Goal: Check status: Check status

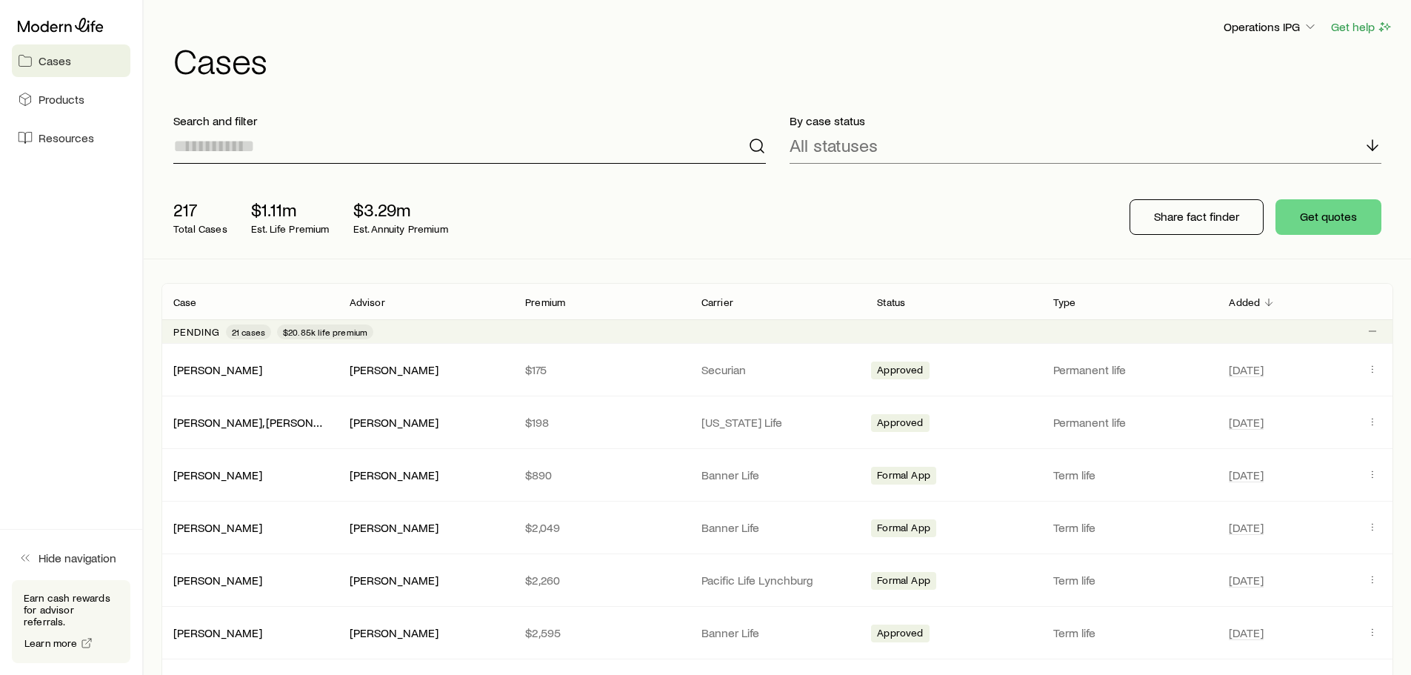
click at [528, 149] on input at bounding box center [469, 146] width 593 height 36
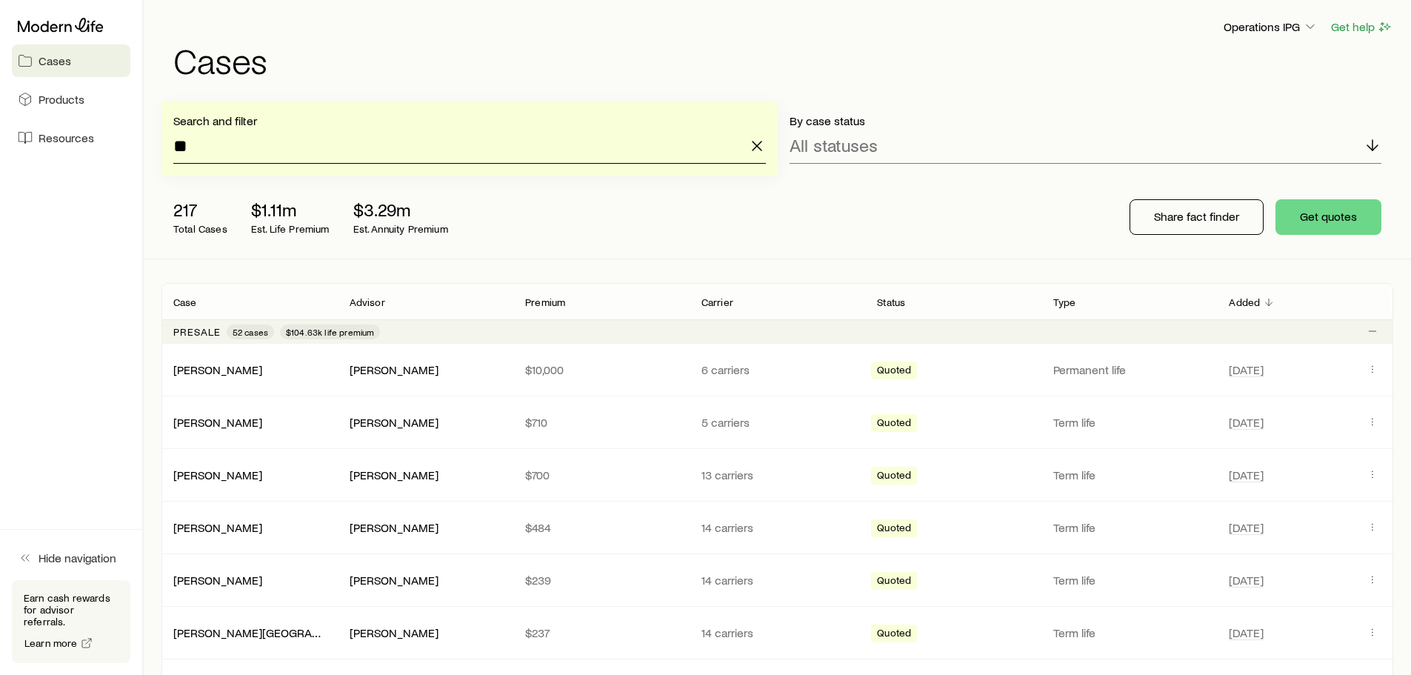
type input "*"
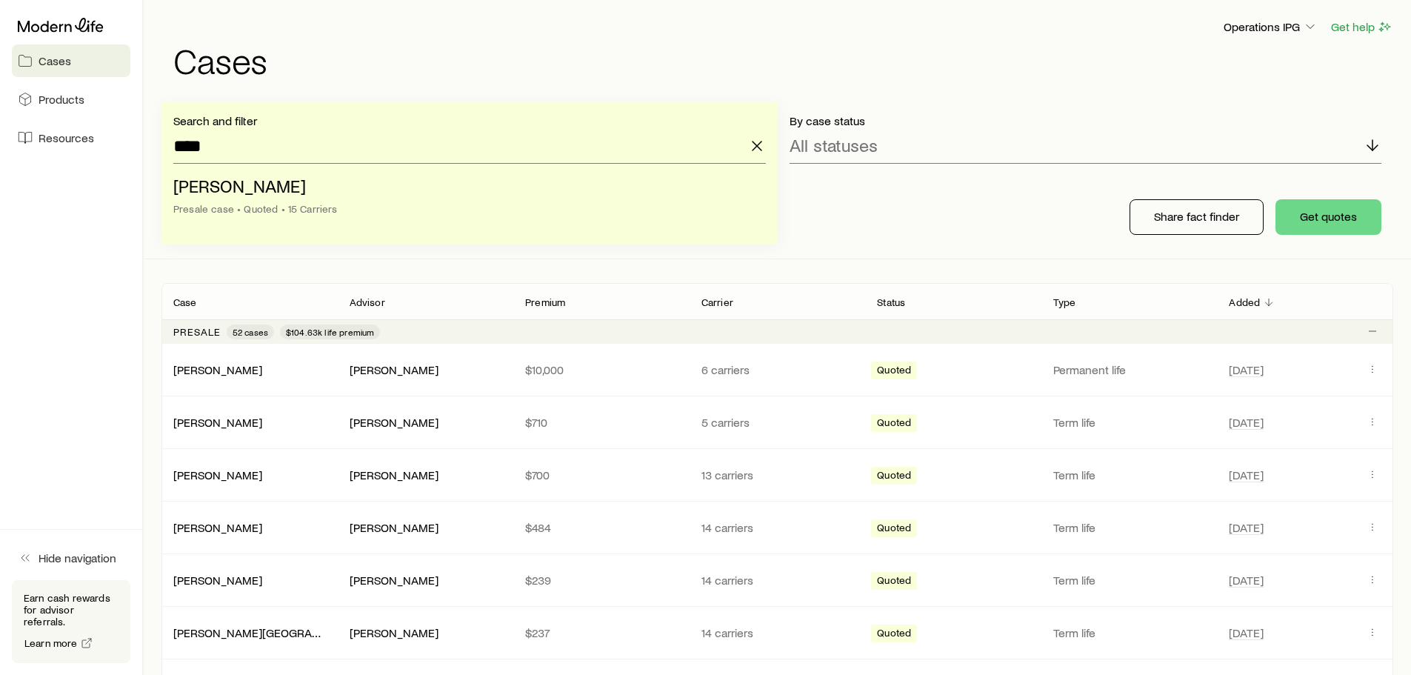
click at [247, 191] on span "[PERSON_NAME]" at bounding box center [239, 185] width 133 height 21
type input "**********"
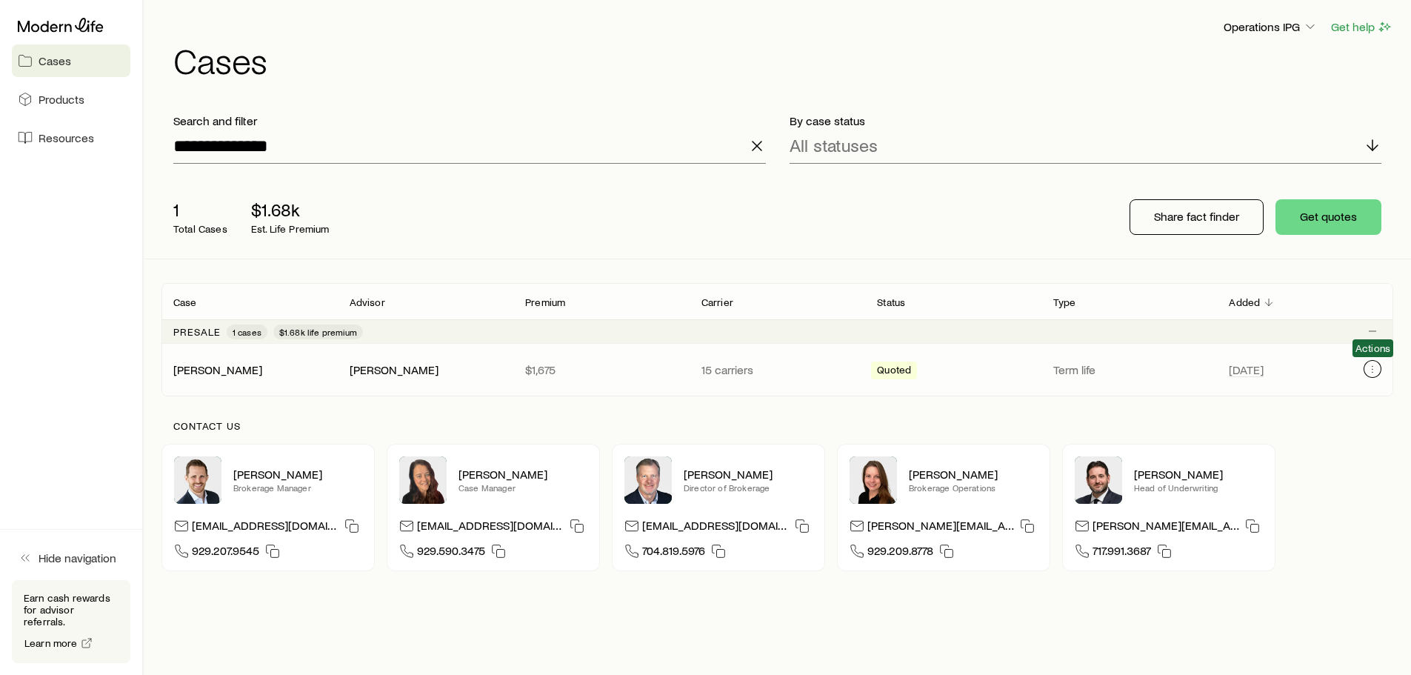
click at [1373, 370] on icon "Client cases" at bounding box center [1373, 369] width 12 height 12
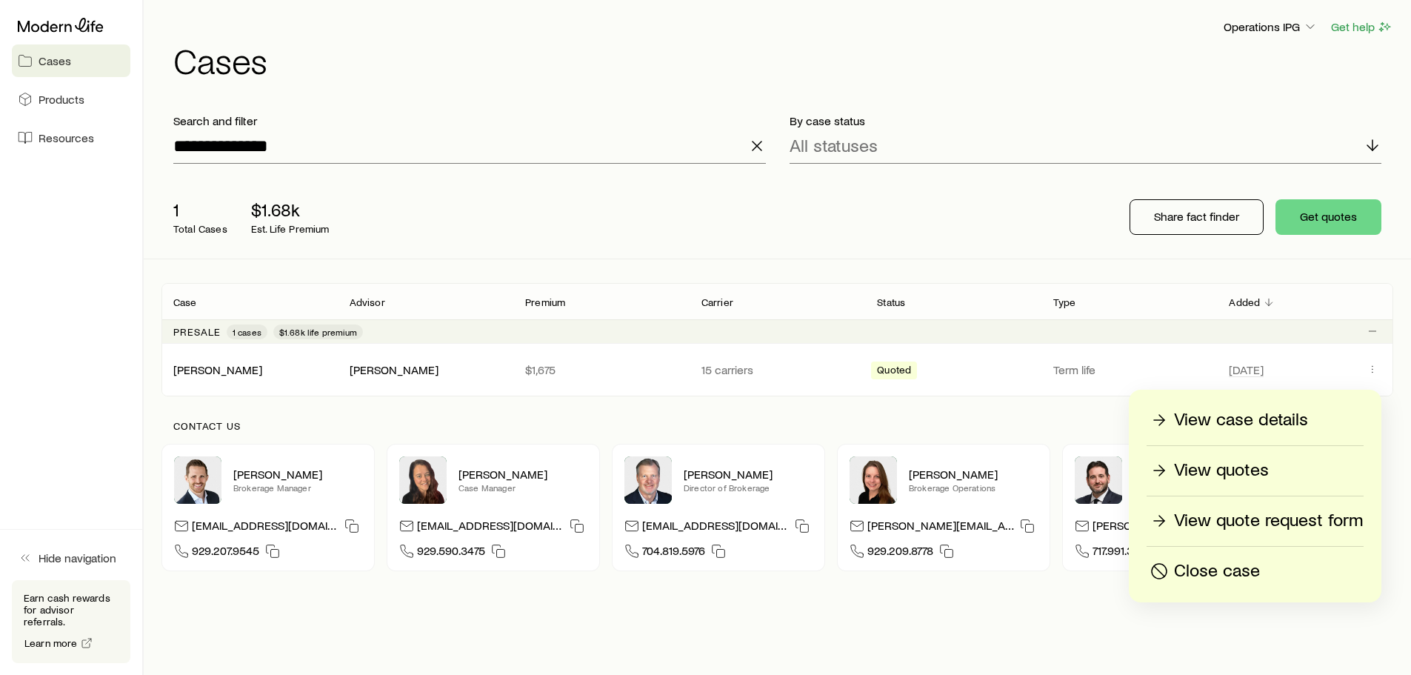
click at [1281, 419] on p "View case details" at bounding box center [1241, 420] width 134 height 24
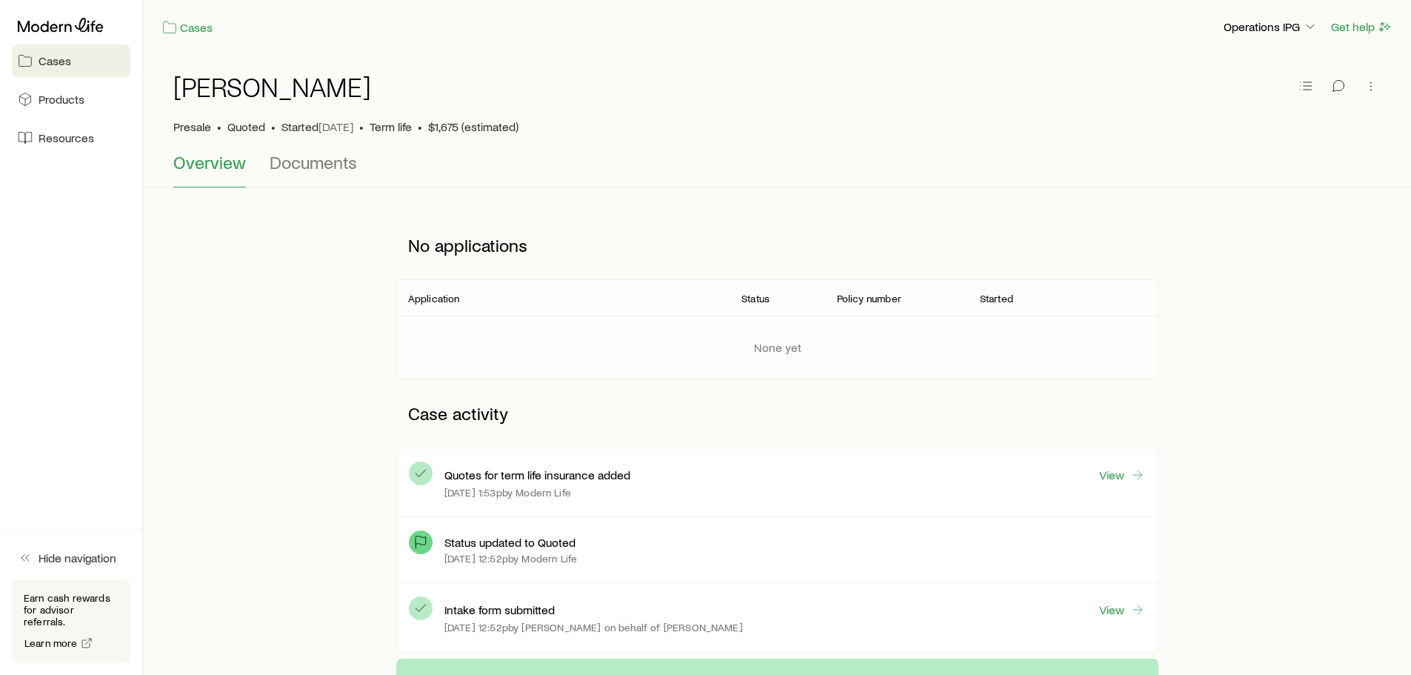
click at [215, 162] on span "Overview" at bounding box center [209, 162] width 73 height 21
click at [334, 159] on span "Documents" at bounding box center [313, 162] width 87 height 21
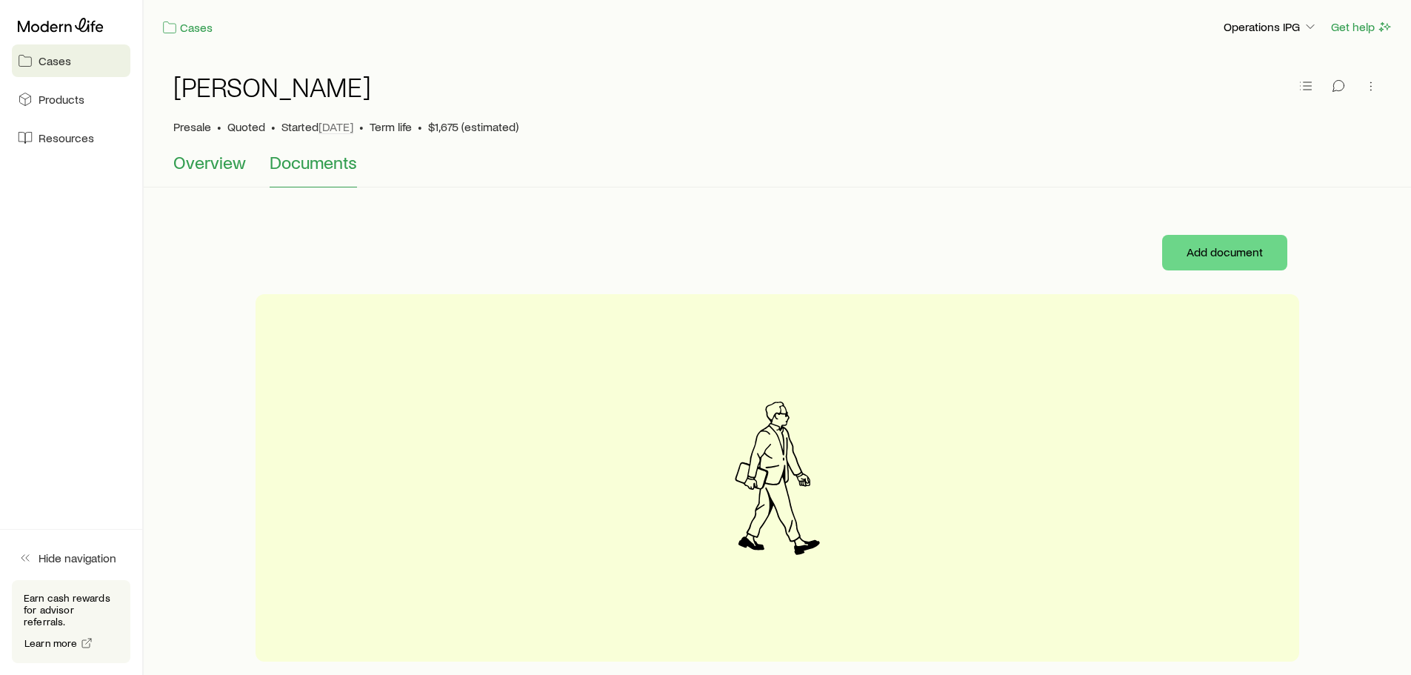
click at [196, 161] on span "Overview" at bounding box center [209, 162] width 73 height 21
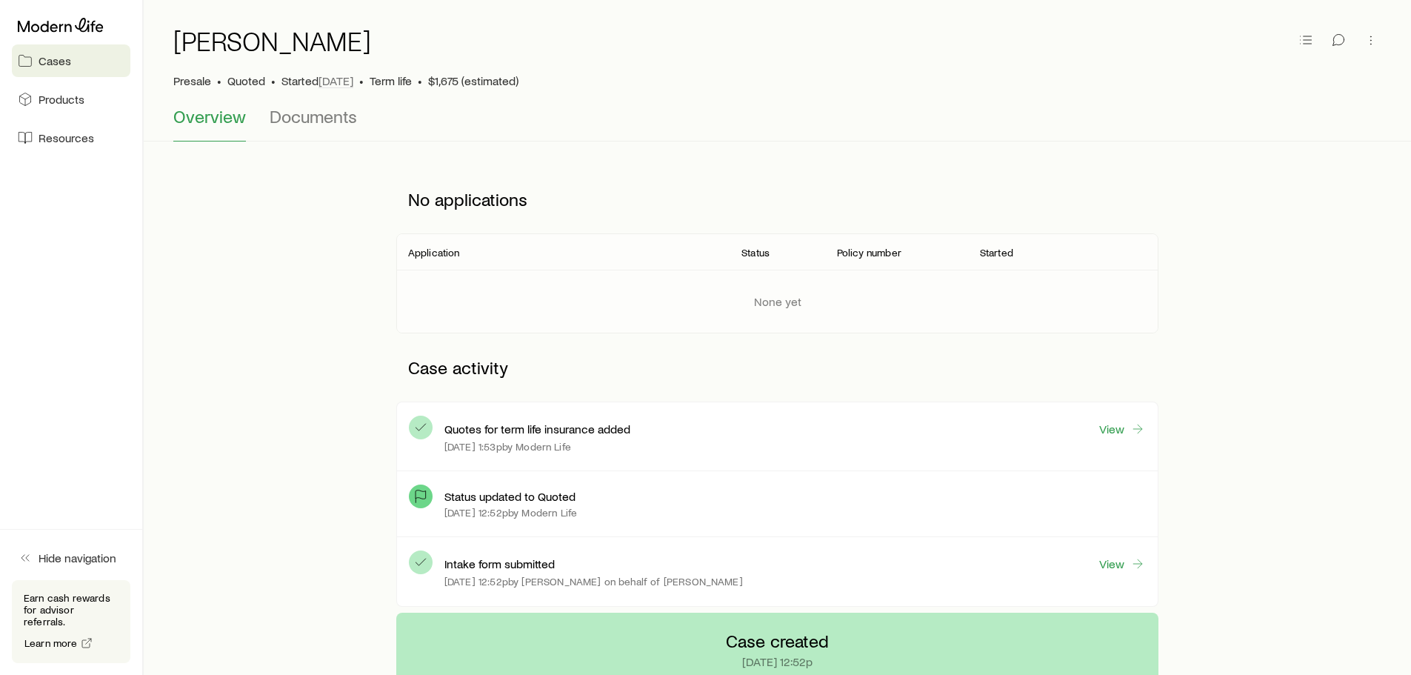
scroll to position [36, 0]
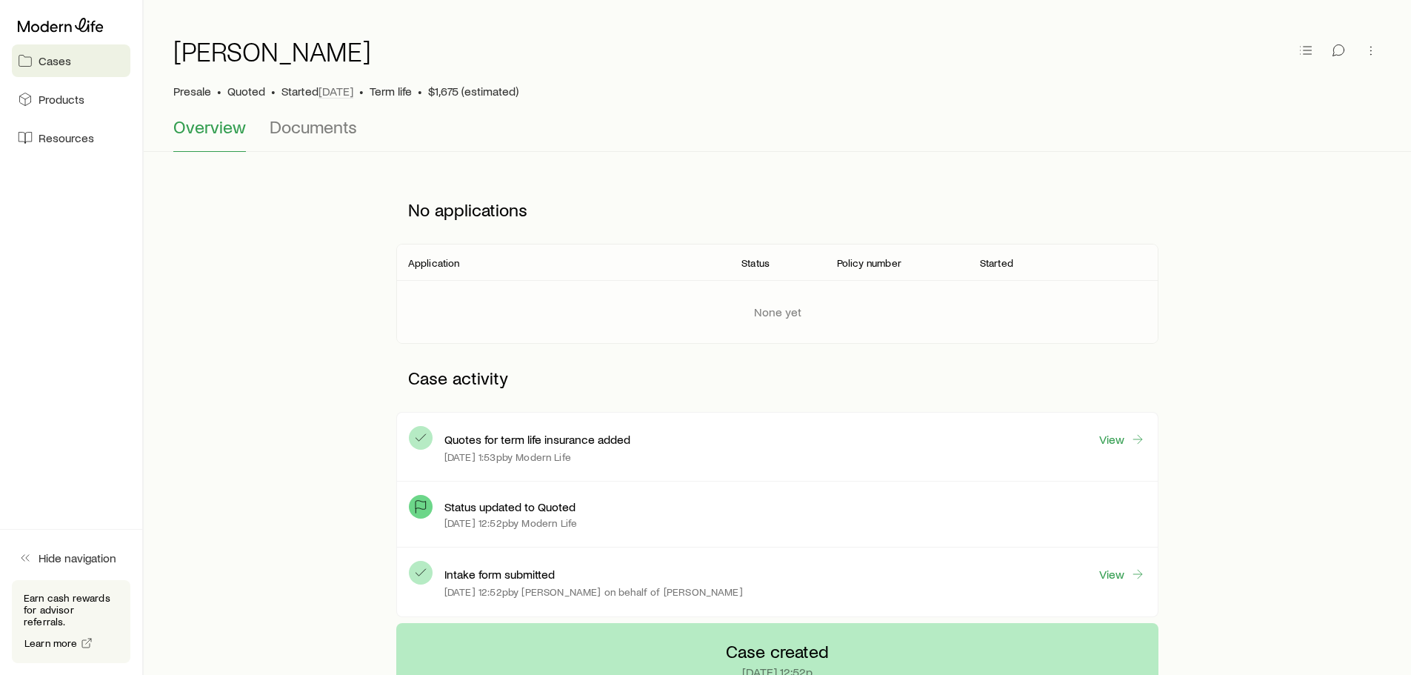
click at [221, 127] on span "Overview" at bounding box center [209, 126] width 73 height 21
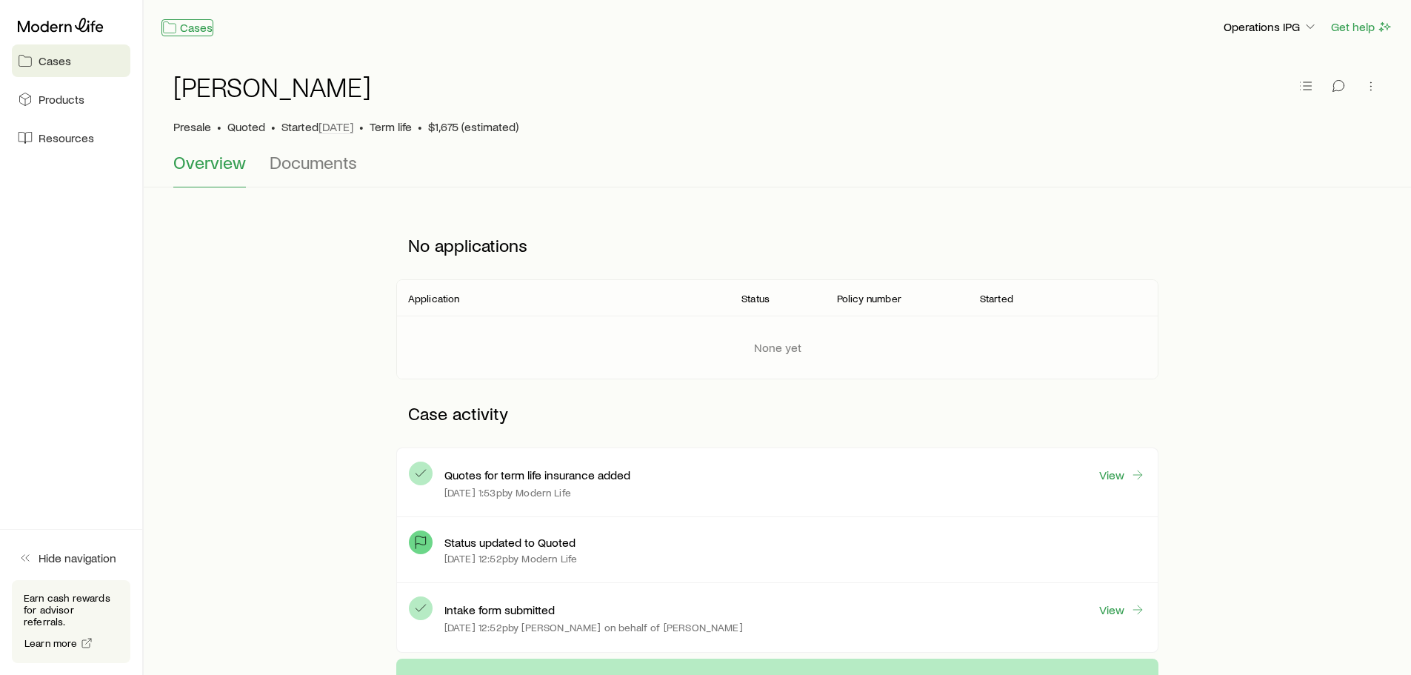
click at [186, 27] on link "Cases" at bounding box center [187, 27] width 52 height 17
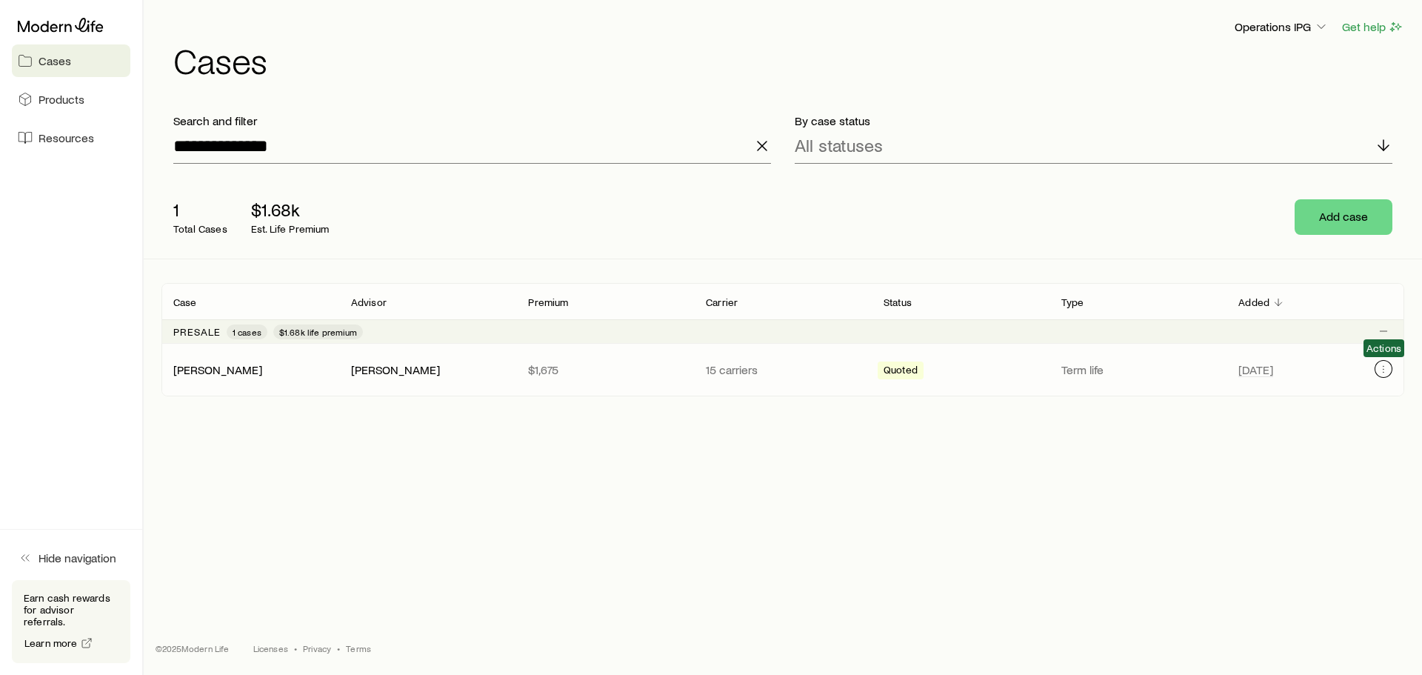
click at [1378, 364] on icon "Client cases" at bounding box center [1384, 369] width 12 height 12
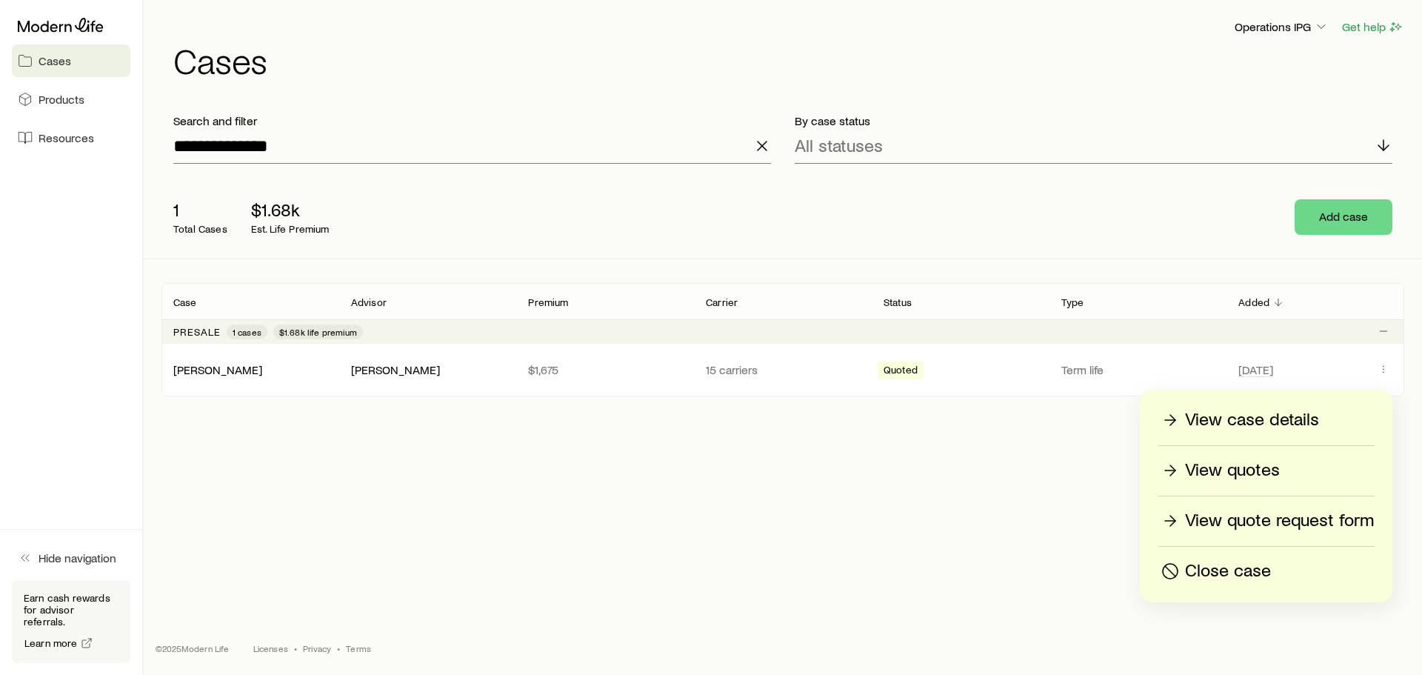
click at [1247, 469] on p "View quotes" at bounding box center [1232, 471] width 95 height 24
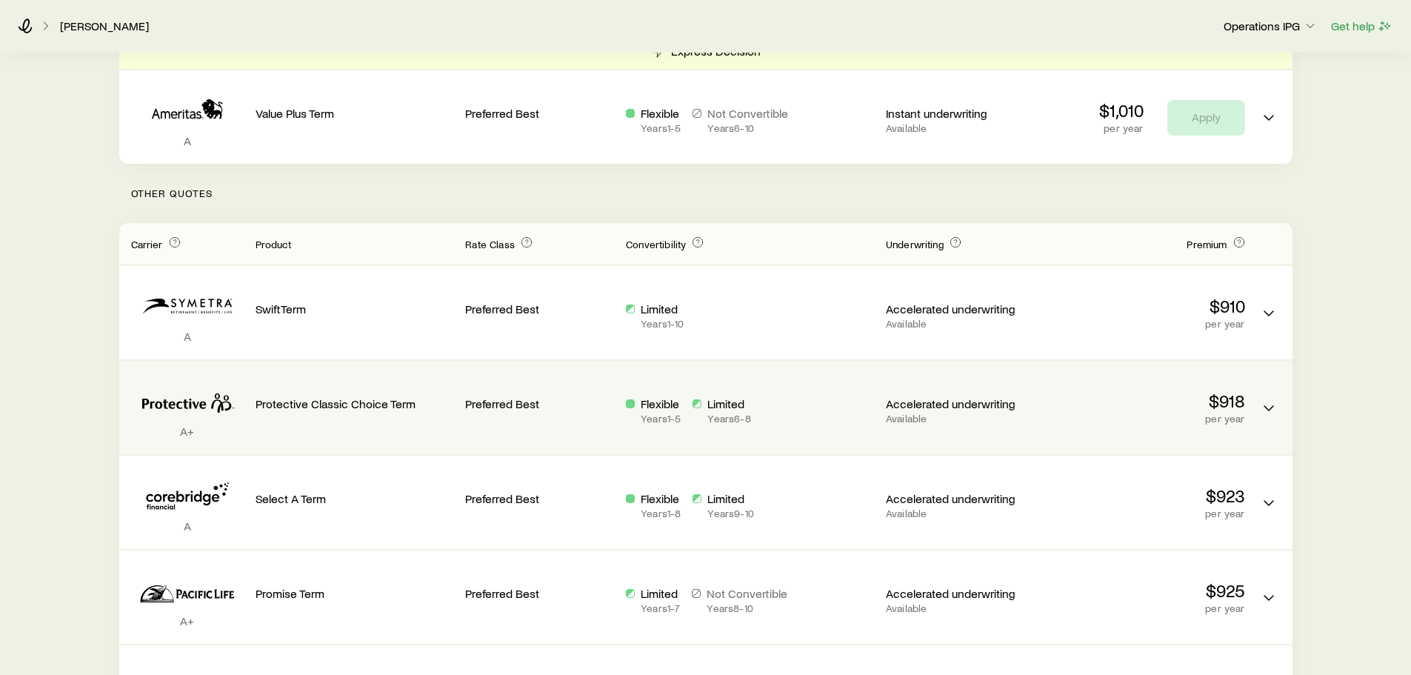
scroll to position [74, 0]
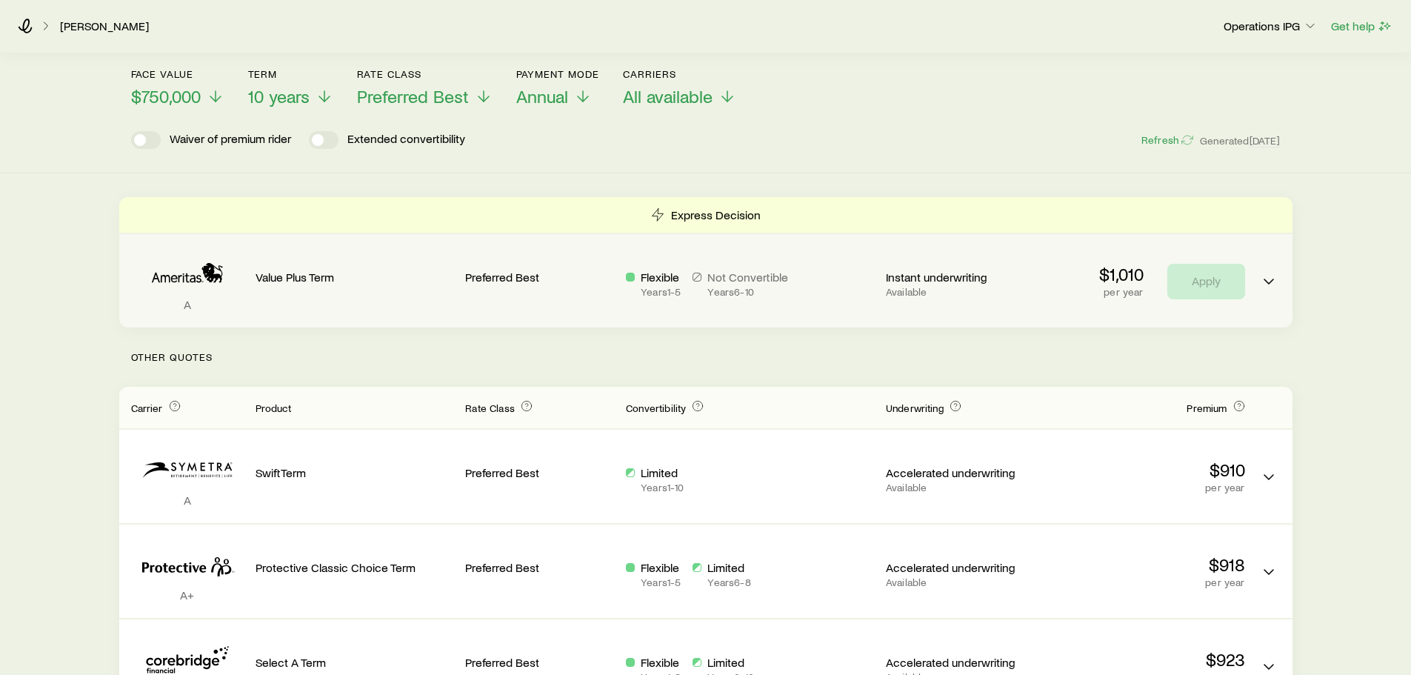
click at [1020, 282] on p "Instant underwriting" at bounding box center [960, 277] width 149 height 15
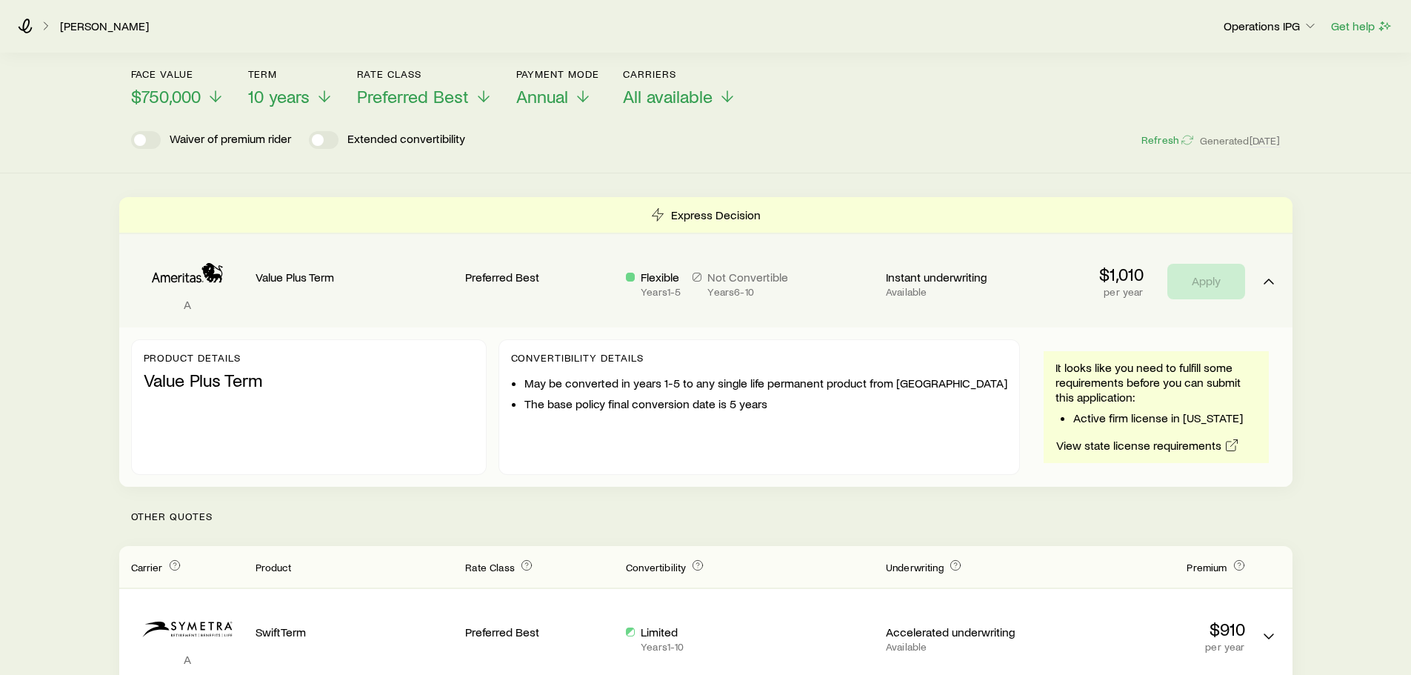
click at [1165, 418] on li "Active firm license in [US_STATE]" at bounding box center [1165, 417] width 184 height 15
click at [1159, 422] on li "Active firm license in [US_STATE]" at bounding box center [1165, 417] width 184 height 15
click at [1158, 414] on li "Active firm license in [US_STATE]" at bounding box center [1165, 417] width 184 height 15
click at [1158, 413] on li "Active firm license in [US_STATE]" at bounding box center [1165, 417] width 184 height 15
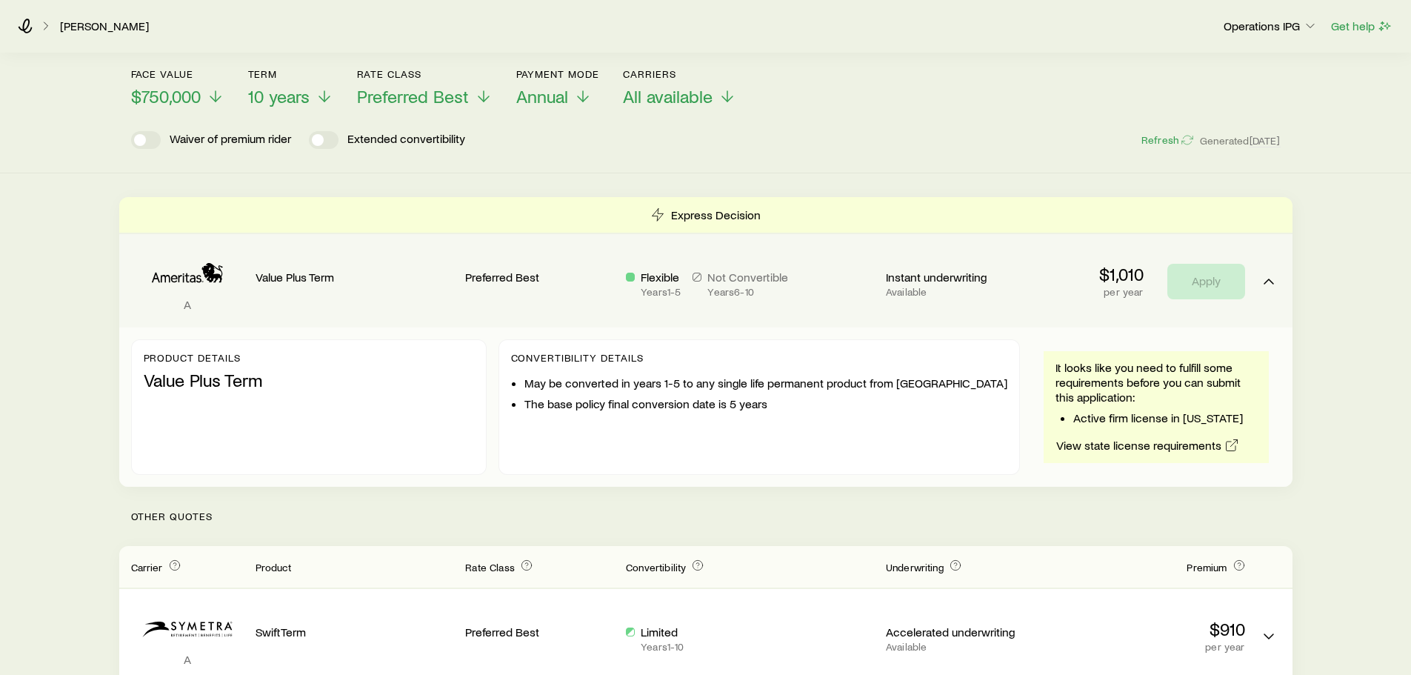
click at [1042, 319] on div "A Value Plus Term Preferred Best Flexible Years 1 - 5 Not Convertible Years 6 -…" at bounding box center [705, 280] width 1173 height 93
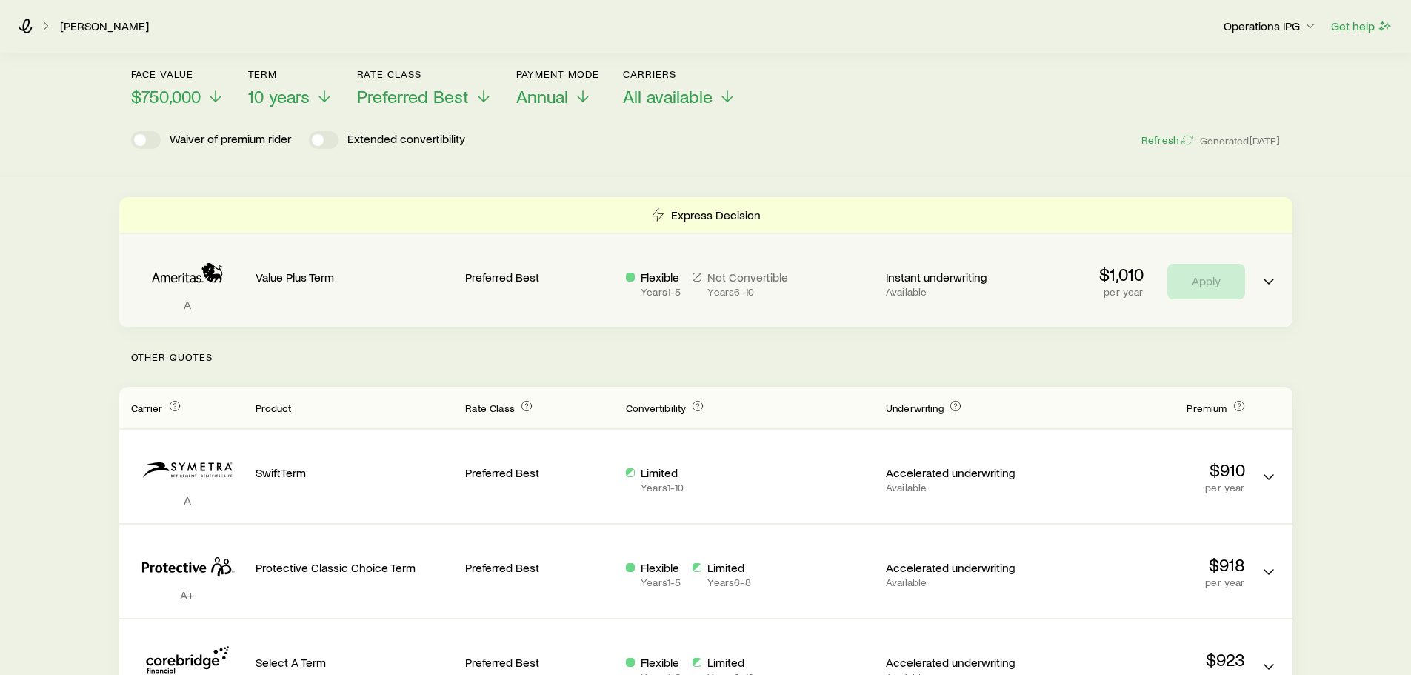
click at [1073, 282] on div "$1,010 per year Apply" at bounding box center [1146, 282] width 199 height 36
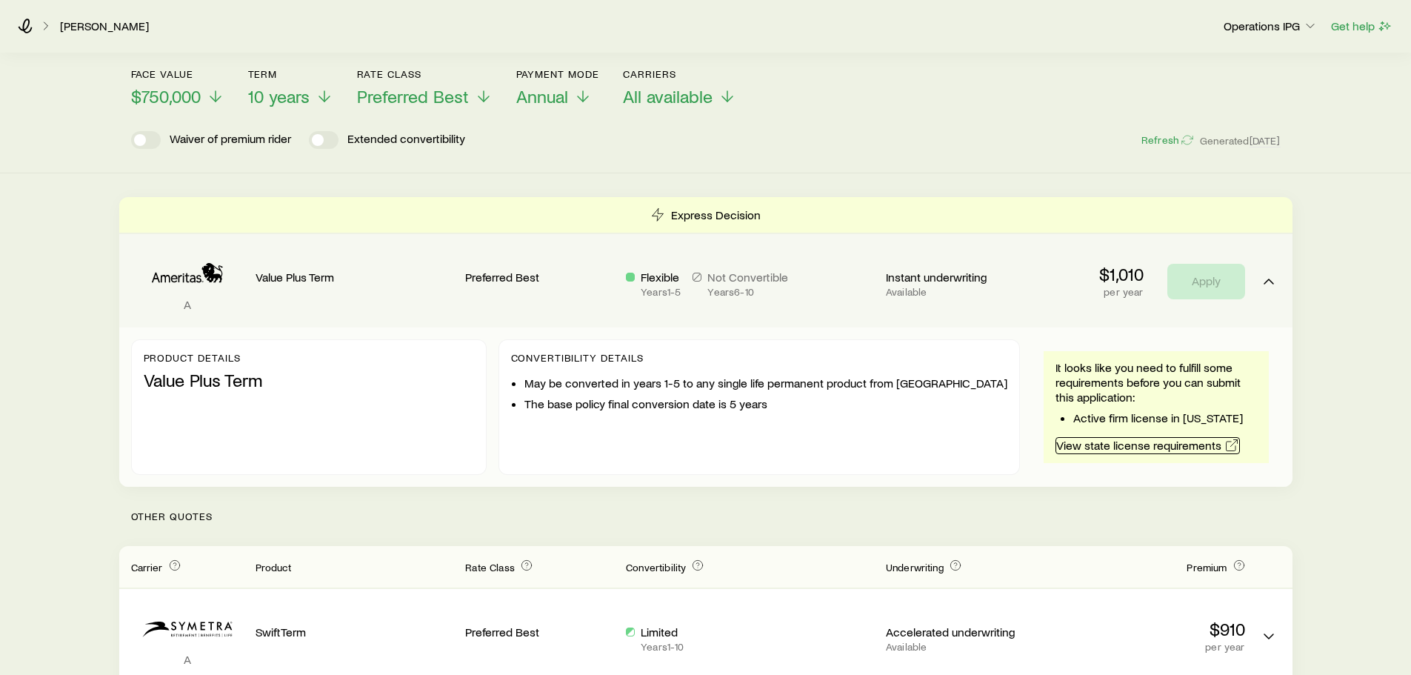
click at [1132, 444] on link "View state license requirements" at bounding box center [1148, 445] width 184 height 17
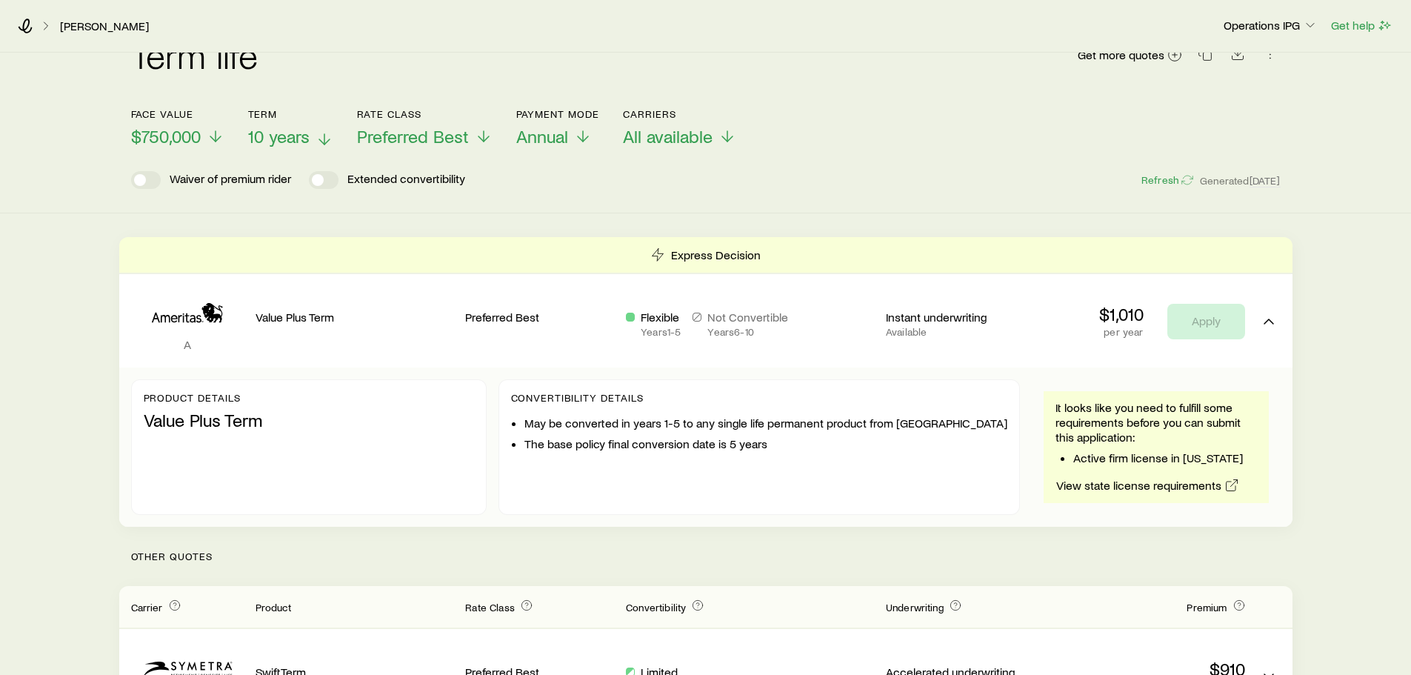
scroll to position [0, 0]
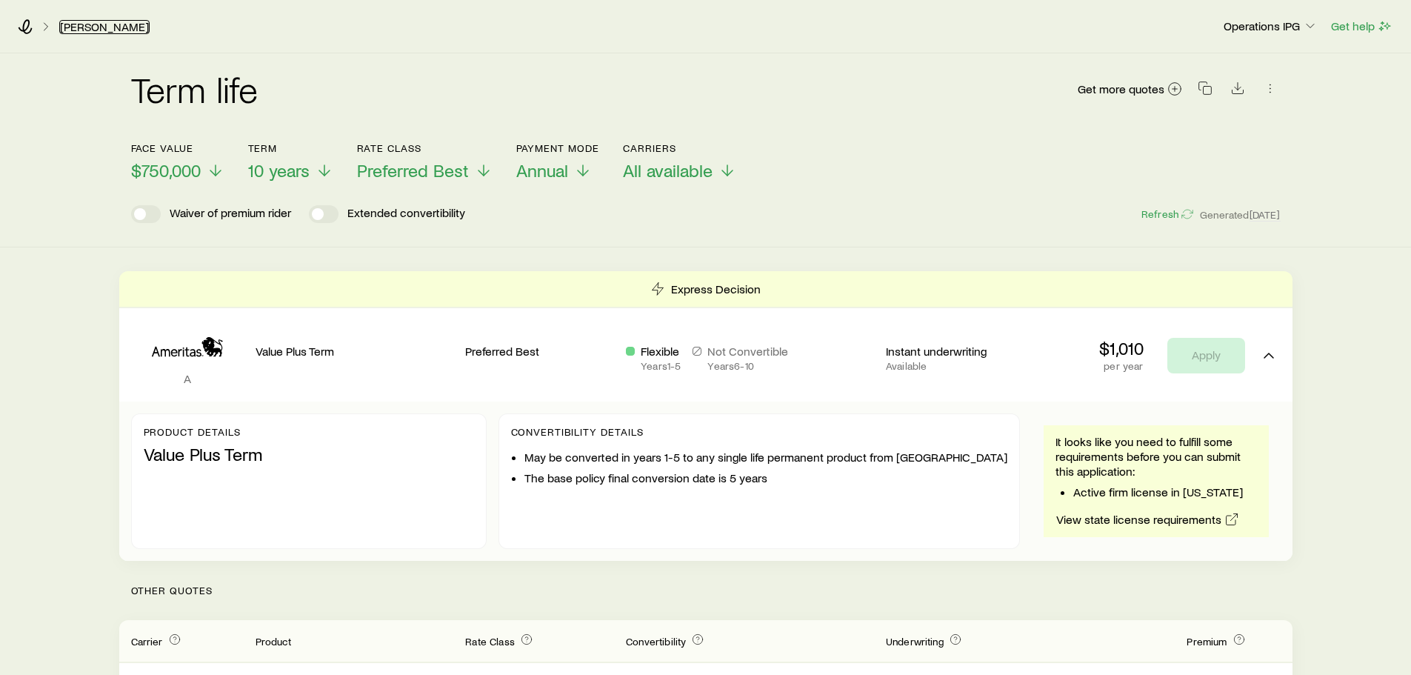
click at [105, 27] on link "[PERSON_NAME]" at bounding box center [104, 27] width 90 height 14
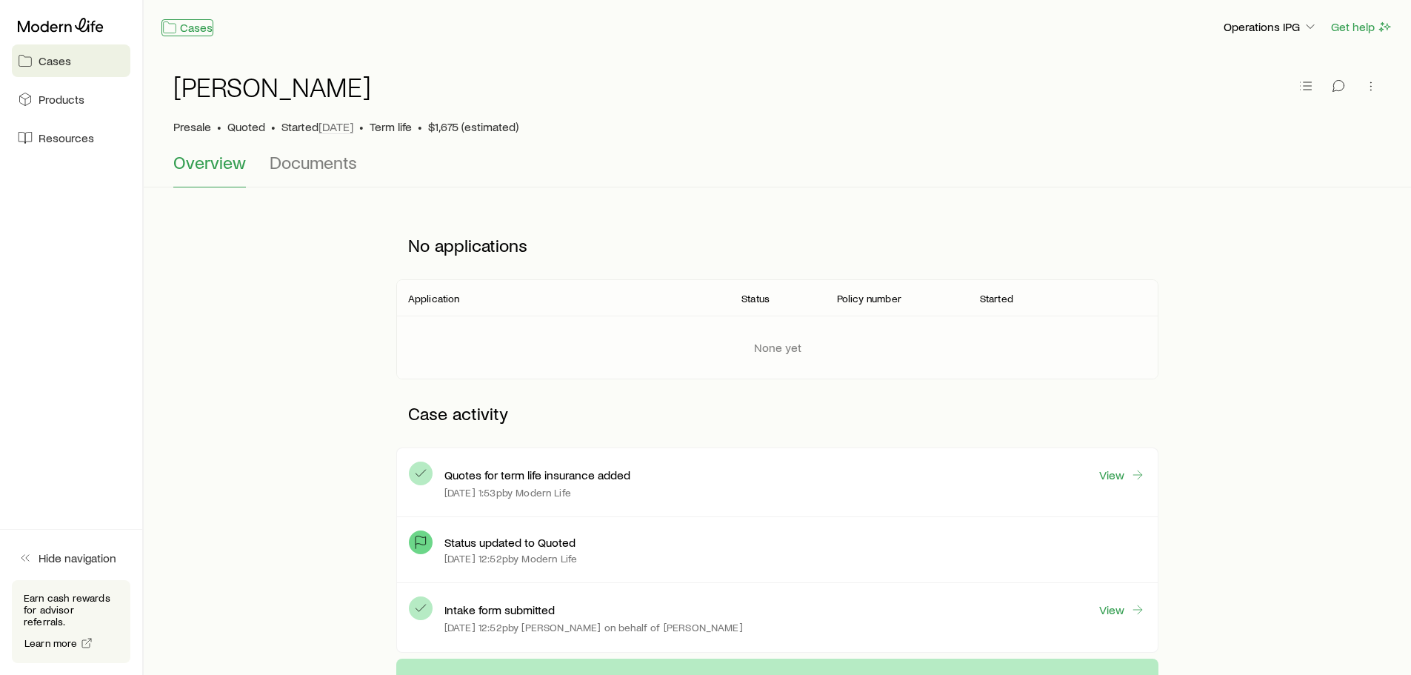
click at [179, 27] on link "Cases" at bounding box center [187, 27] width 52 height 17
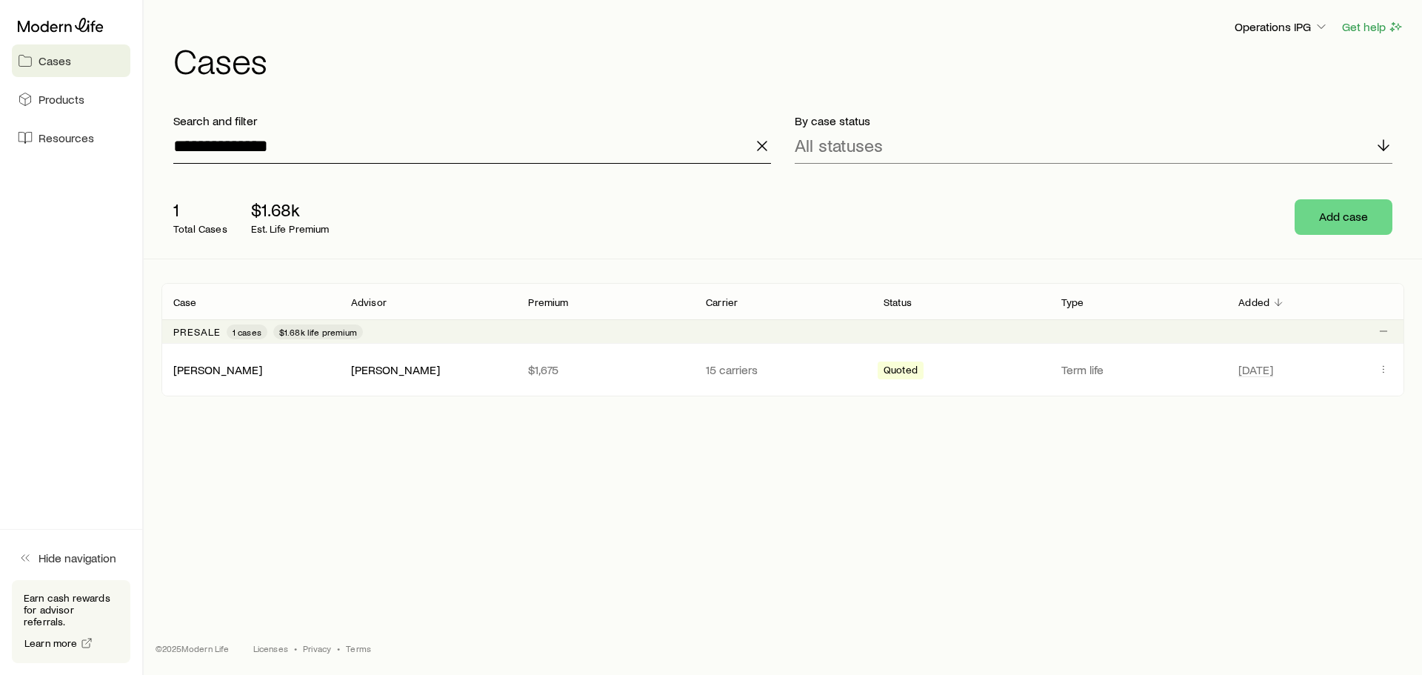
click at [316, 151] on input "**********" at bounding box center [472, 146] width 598 height 36
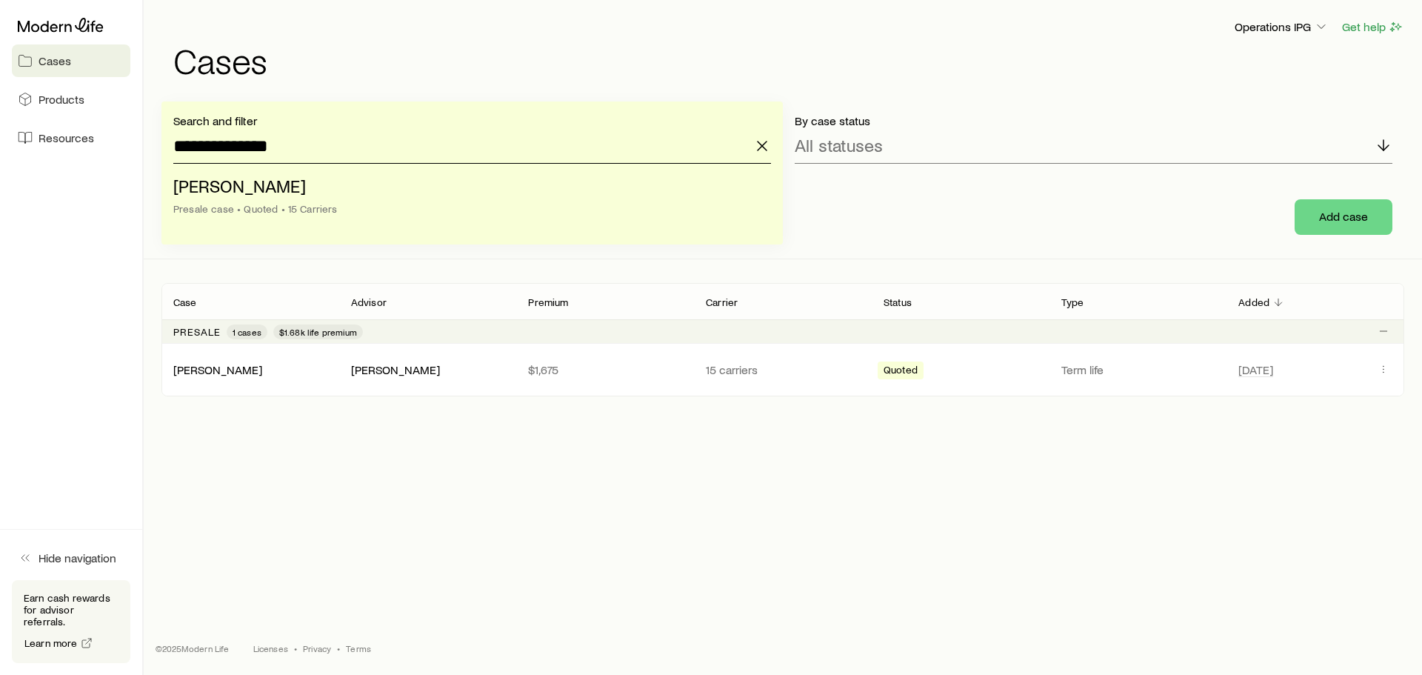
click at [316, 151] on input "**********" at bounding box center [472, 146] width 598 height 36
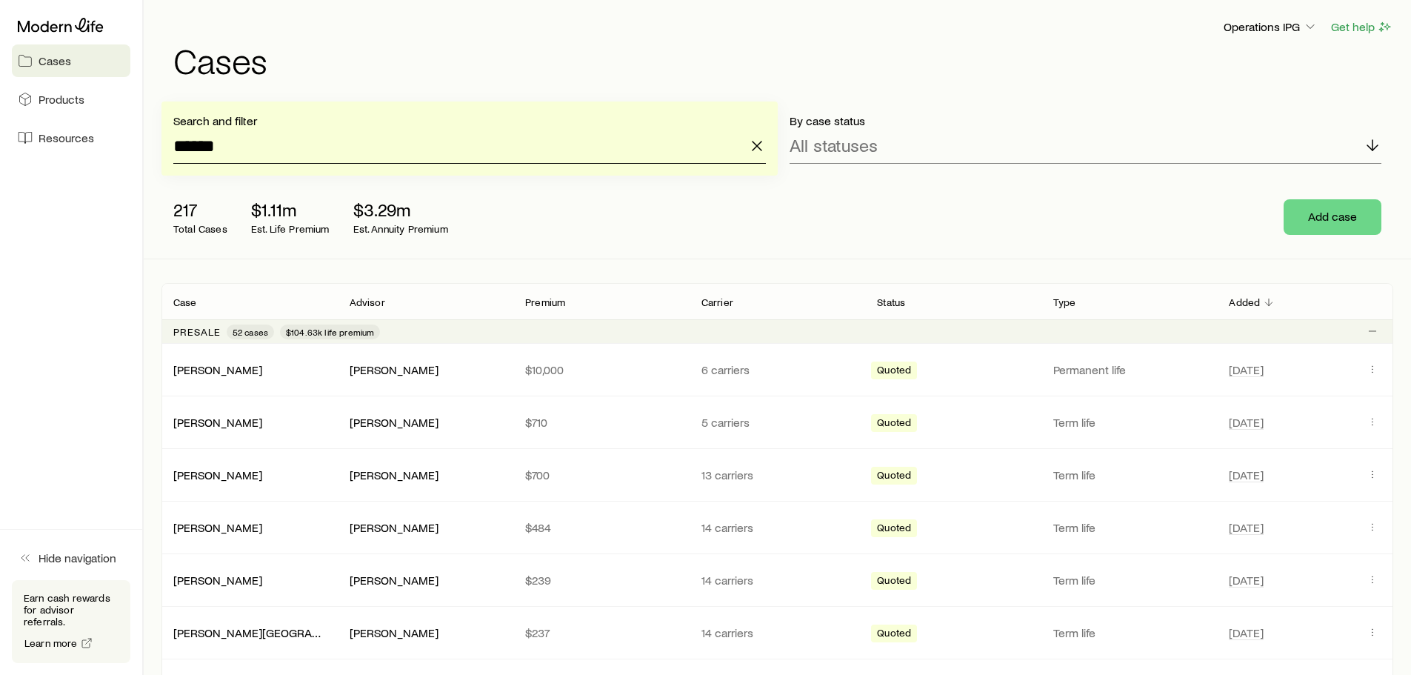
click at [313, 158] on input "*****" at bounding box center [469, 146] width 593 height 36
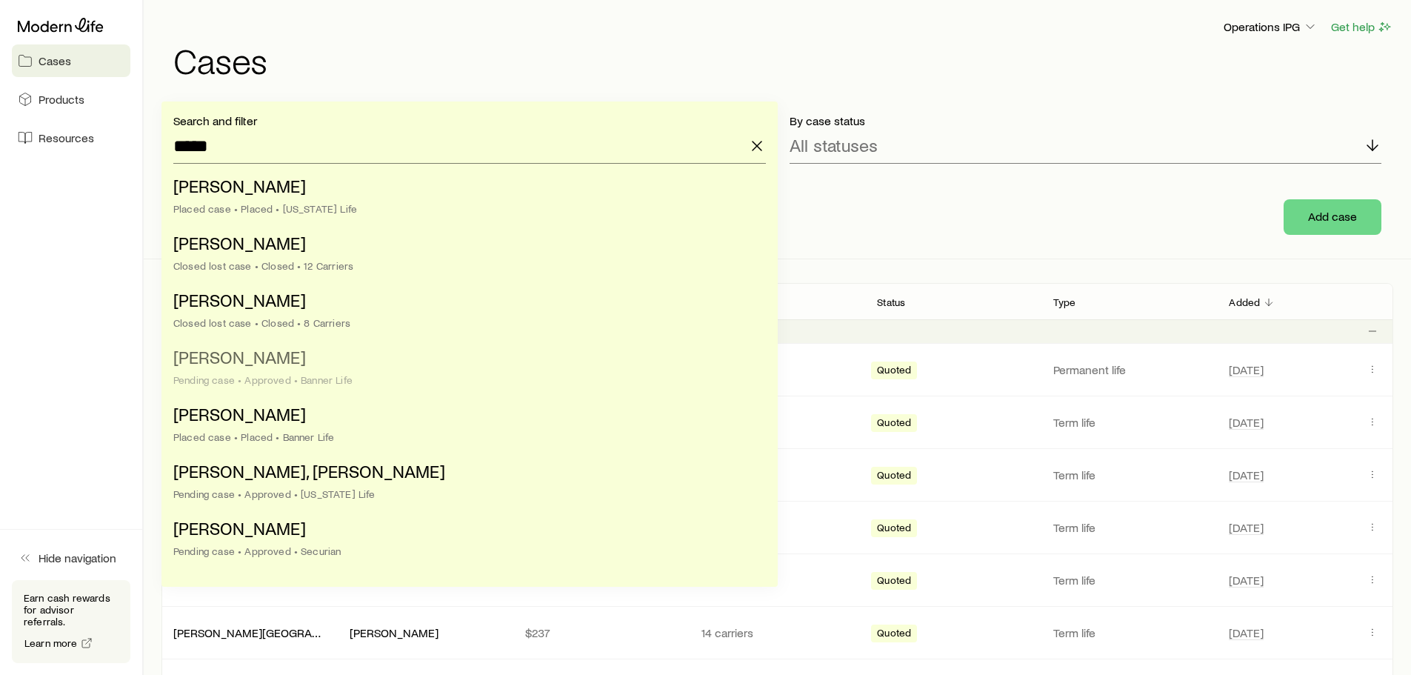
click at [276, 364] on span "[PERSON_NAME]" at bounding box center [239, 356] width 133 height 21
type input "**********"
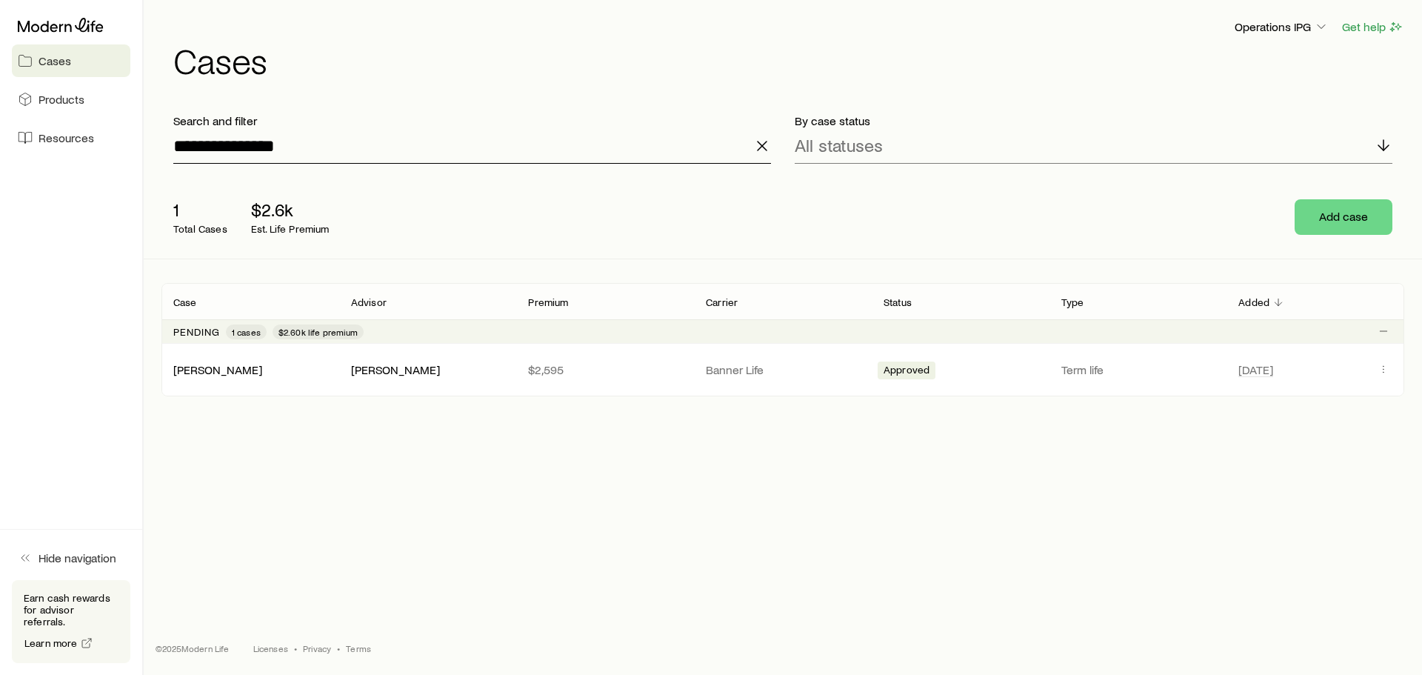
click at [348, 148] on input "**********" at bounding box center [472, 146] width 598 height 36
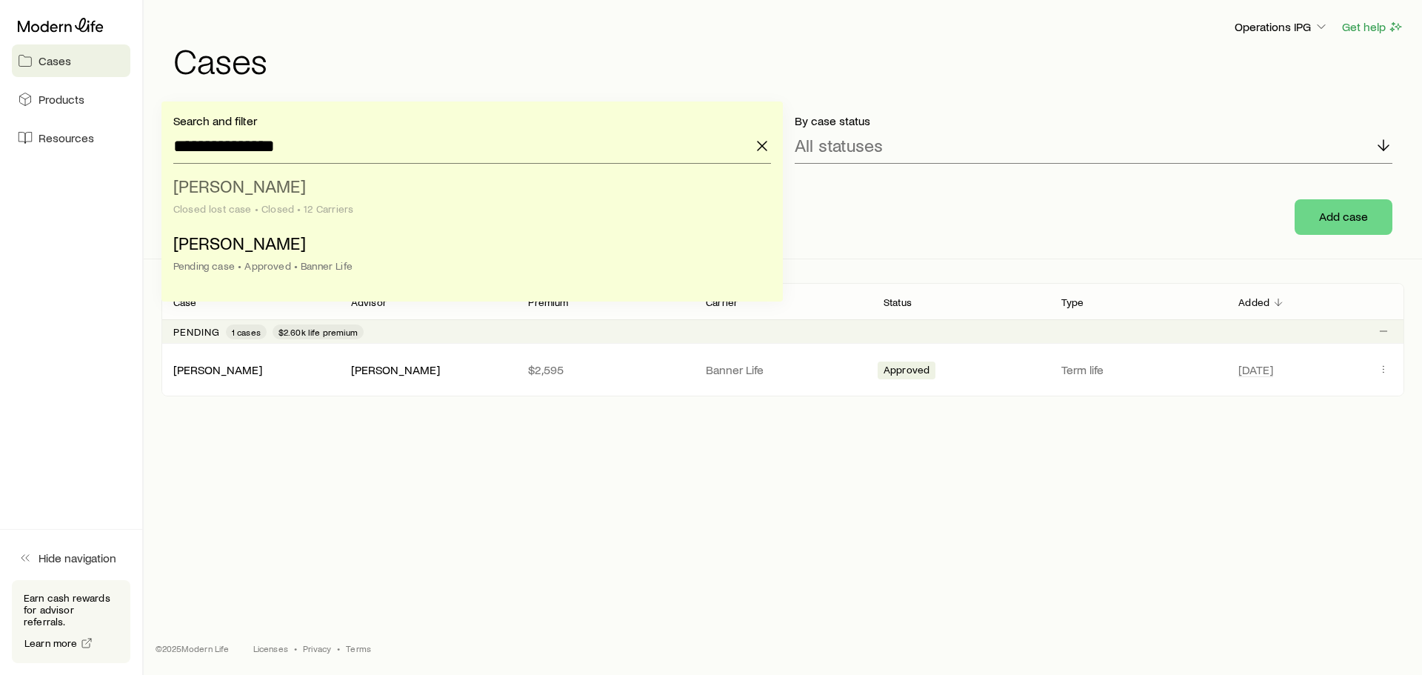
click at [292, 196] on li "[PERSON_NAME] lost case • Closed • 12 Carriers" at bounding box center [467, 198] width 589 height 57
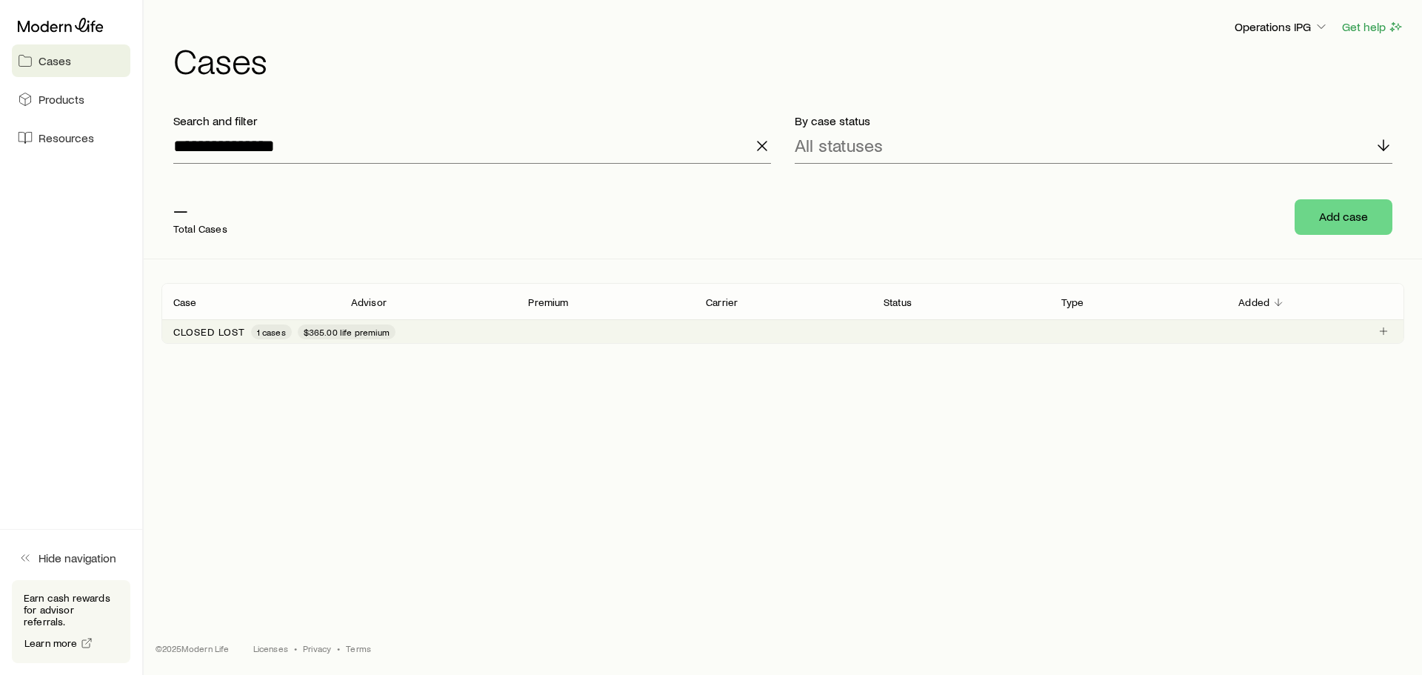
click at [407, 311] on header "Case Advisor Premium Carrier Status Type Added" at bounding box center [782, 302] width 1243 height 36
click at [384, 334] on span "$365.00 life premium" at bounding box center [347, 332] width 86 height 12
click at [1379, 365] on icon "Client cases" at bounding box center [1384, 369] width 12 height 12
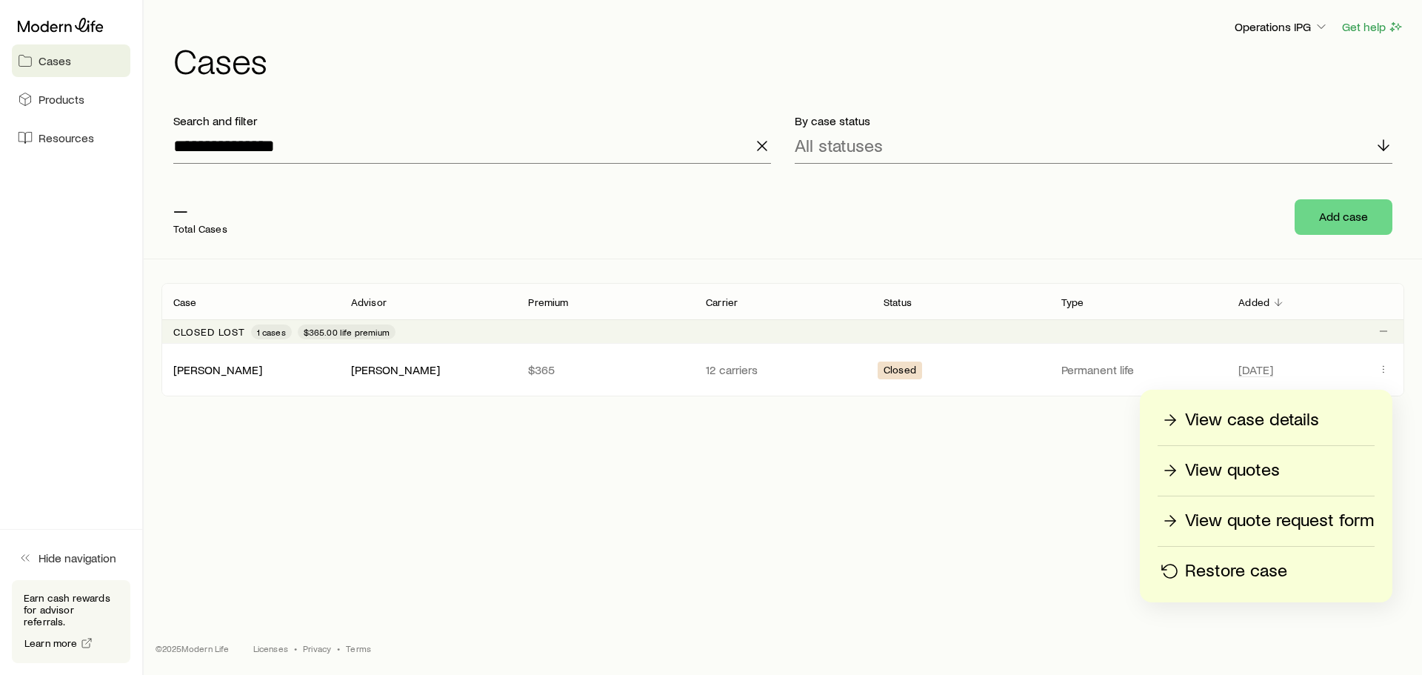
drag, startPoint x: 1034, startPoint y: 527, endPoint x: 931, endPoint y: 492, distance: 108.9
click at [1033, 527] on div "**********" at bounding box center [783, 287] width 1279 height 574
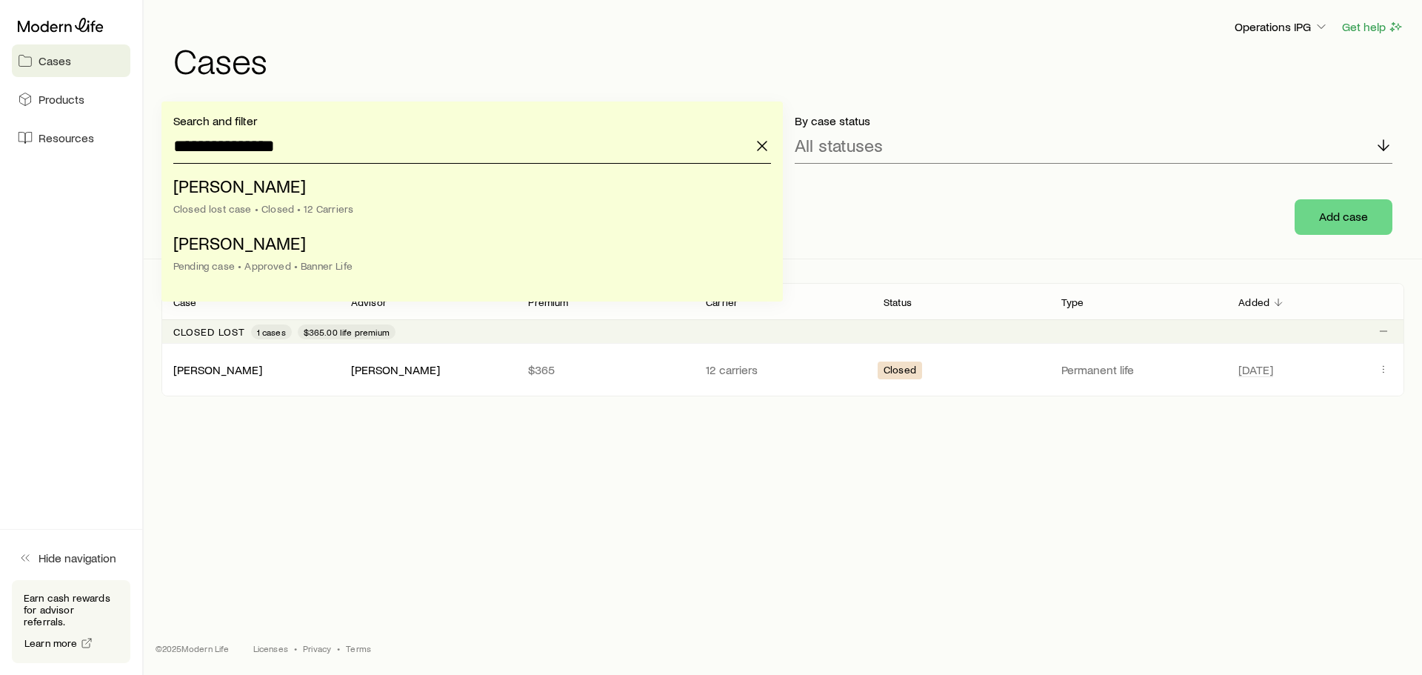
click at [364, 144] on input "**********" at bounding box center [472, 146] width 598 height 36
click at [274, 253] on span "[PERSON_NAME]" at bounding box center [239, 242] width 133 height 21
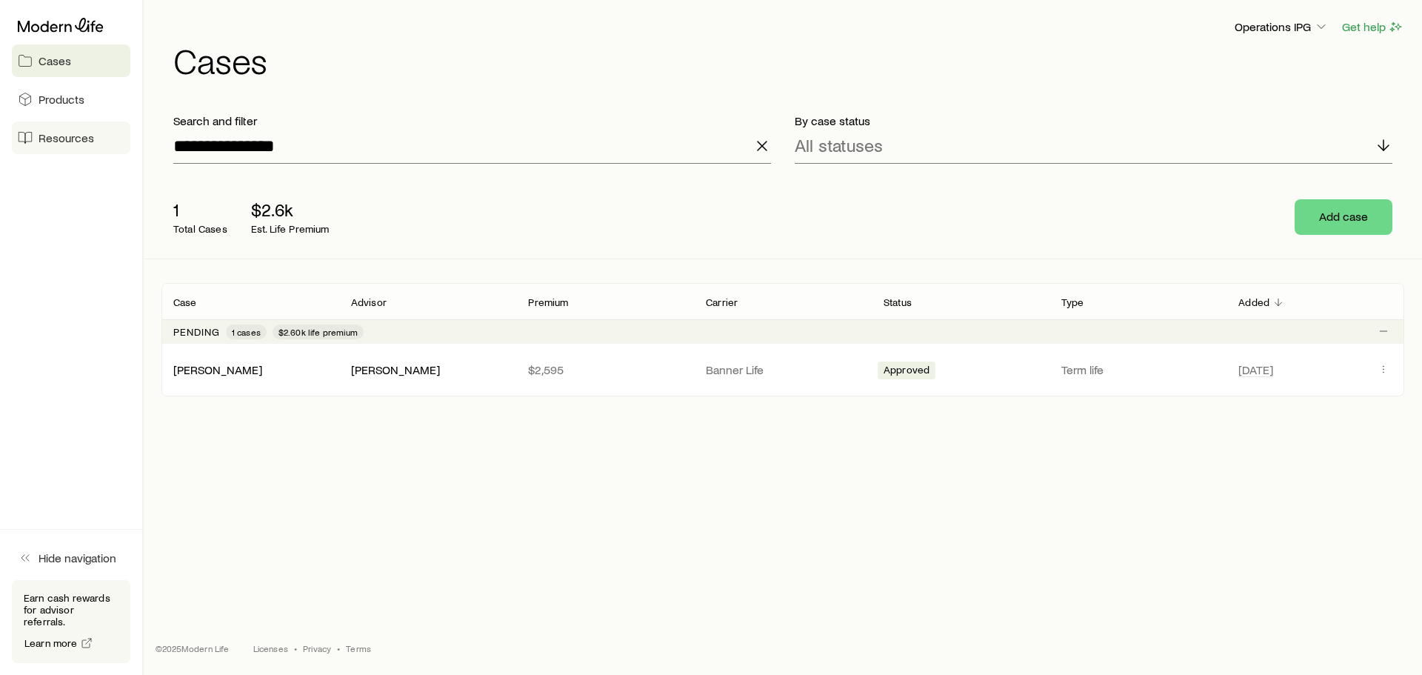
click at [73, 141] on span "Resources" at bounding box center [67, 137] width 56 height 15
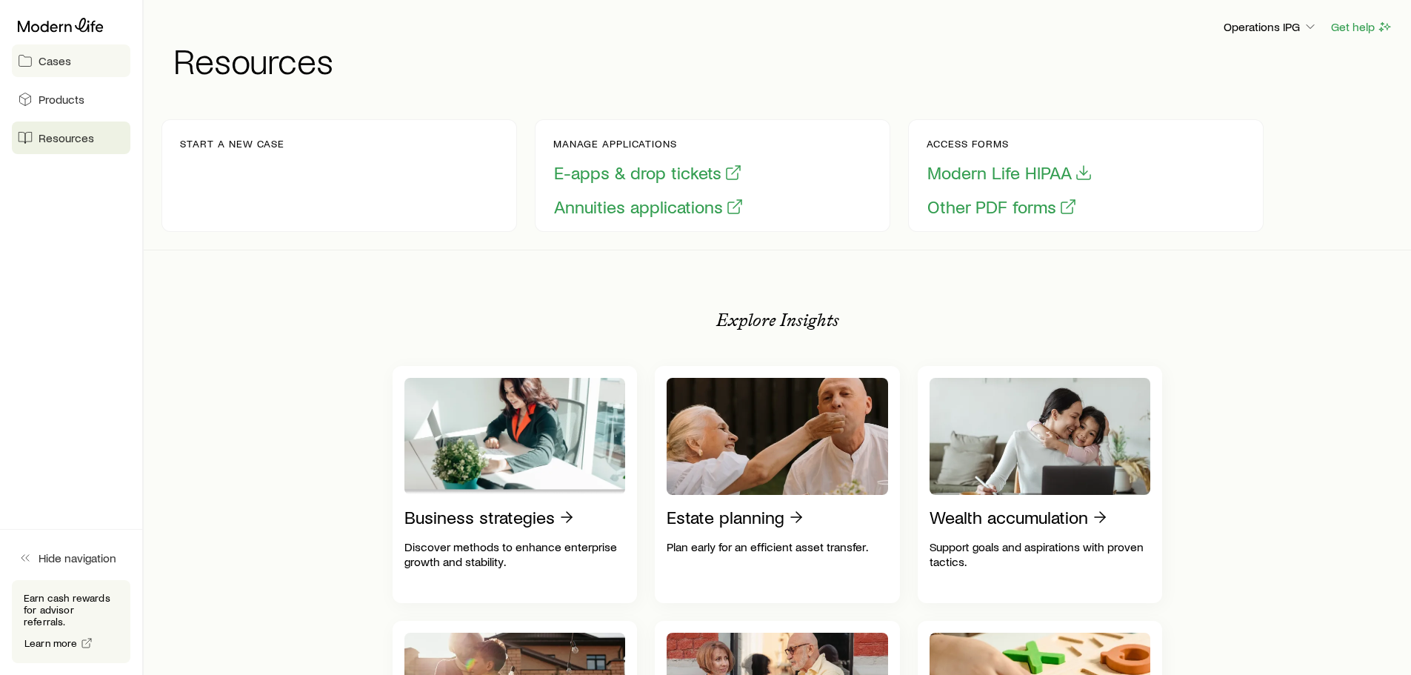
click at [65, 54] on span "Cases" at bounding box center [55, 60] width 33 height 15
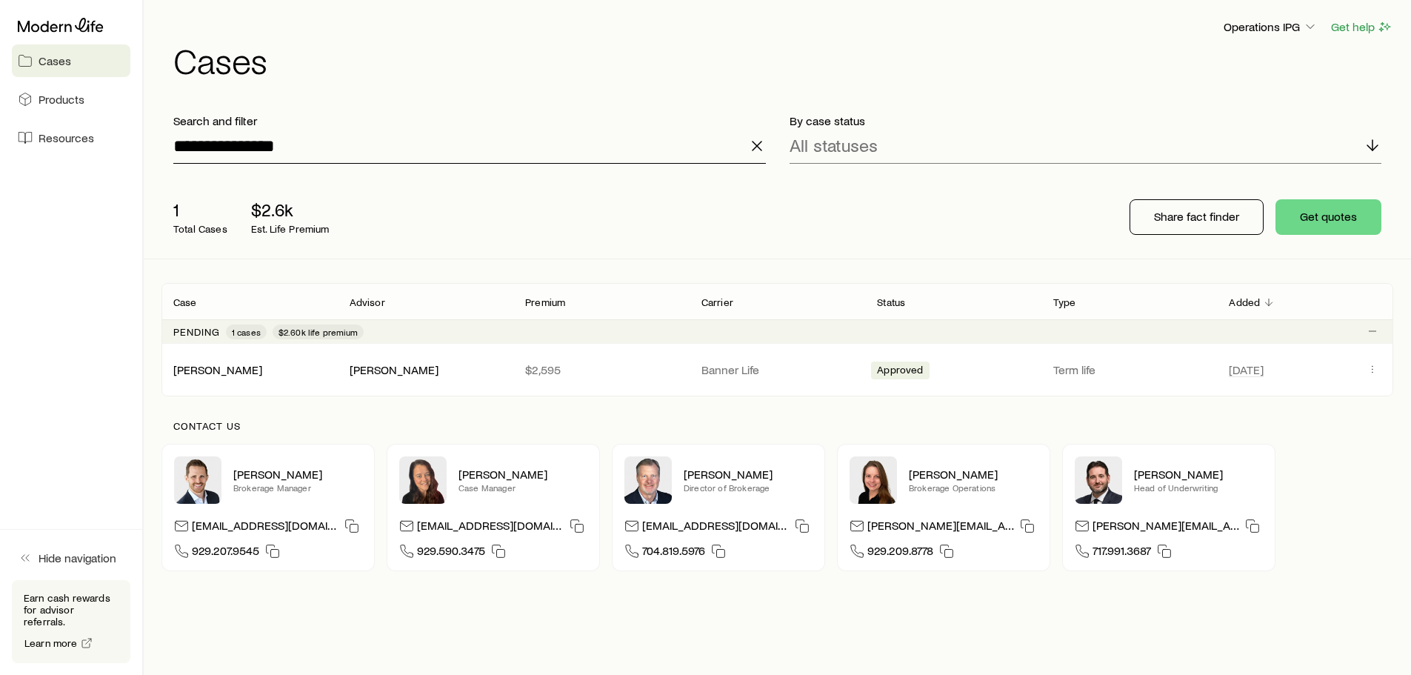
click at [351, 149] on input "**********" at bounding box center [469, 146] width 593 height 36
click at [304, 407] on div "Contact us [PERSON_NAME] Brokerage Manager [EMAIL_ADDRESS][DOMAIN_NAME] 929.207…" at bounding box center [777, 495] width 1232 height 199
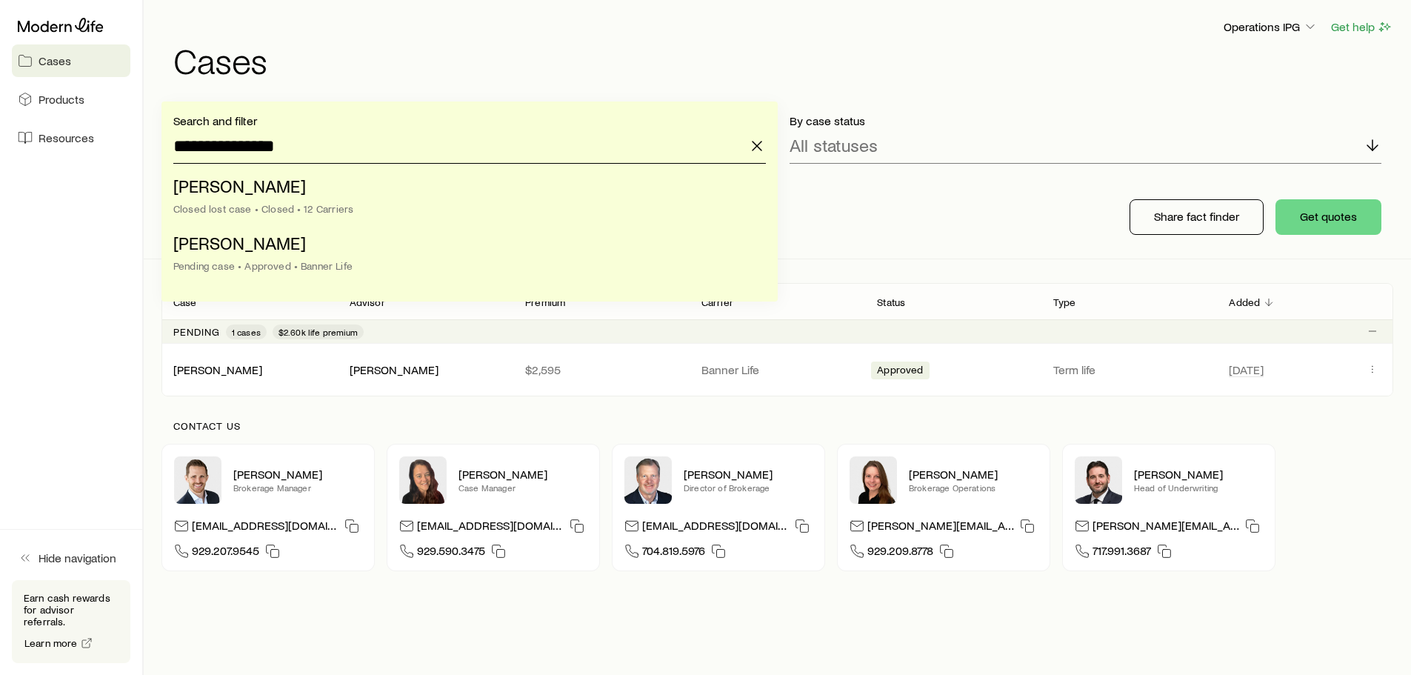
click at [344, 150] on input "**********" at bounding box center [469, 146] width 593 height 36
click at [326, 152] on input "**********" at bounding box center [469, 146] width 593 height 36
click at [327, 152] on input "**********" at bounding box center [469, 146] width 593 height 36
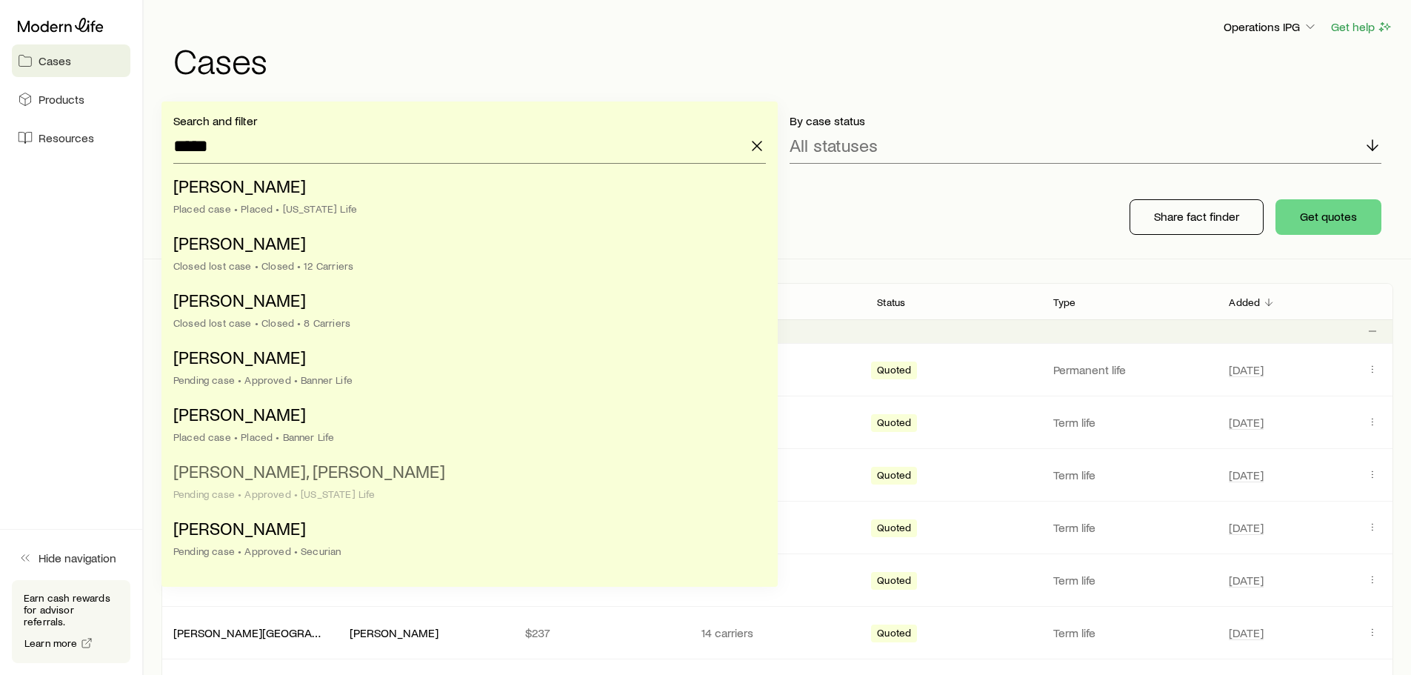
click at [307, 484] on li "[PERSON_NAME], [PERSON_NAME] Pending case • Approved • [US_STATE] Life" at bounding box center [465, 483] width 584 height 57
type input "**********"
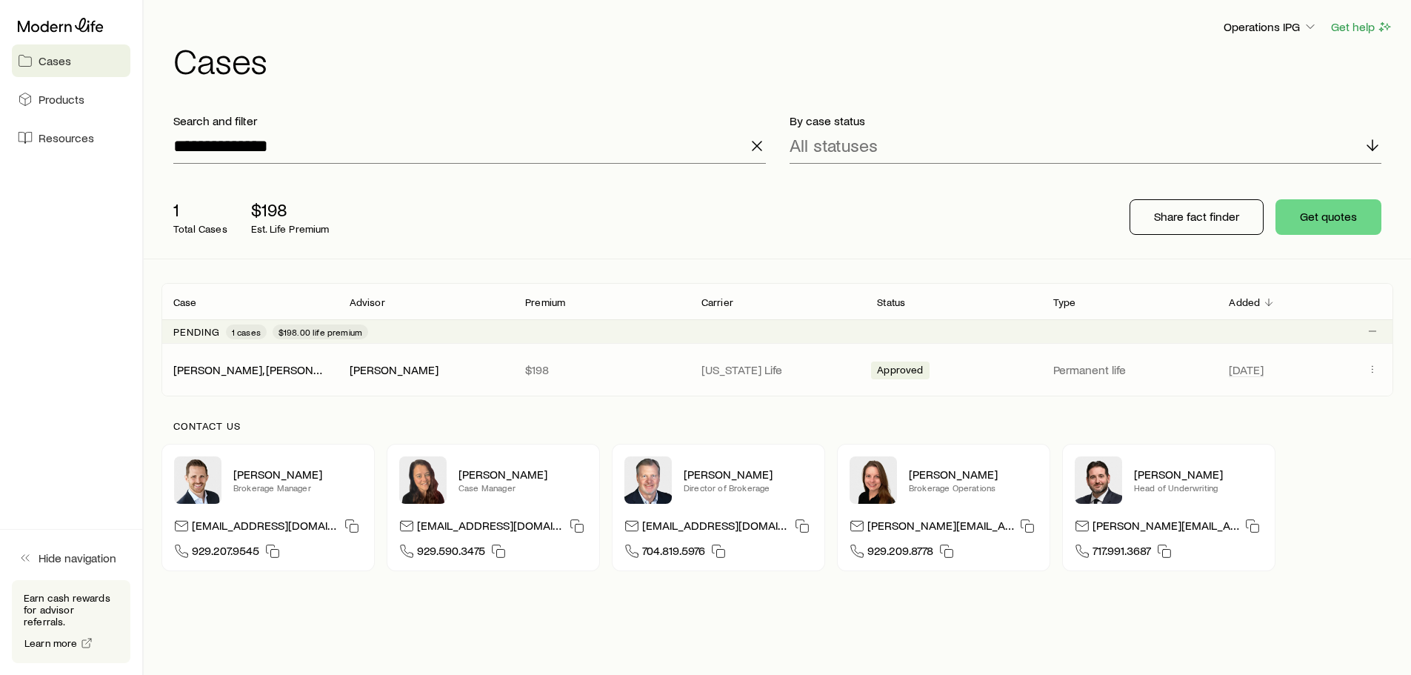
click at [828, 368] on p "[US_STATE] Life" at bounding box center [778, 369] width 153 height 15
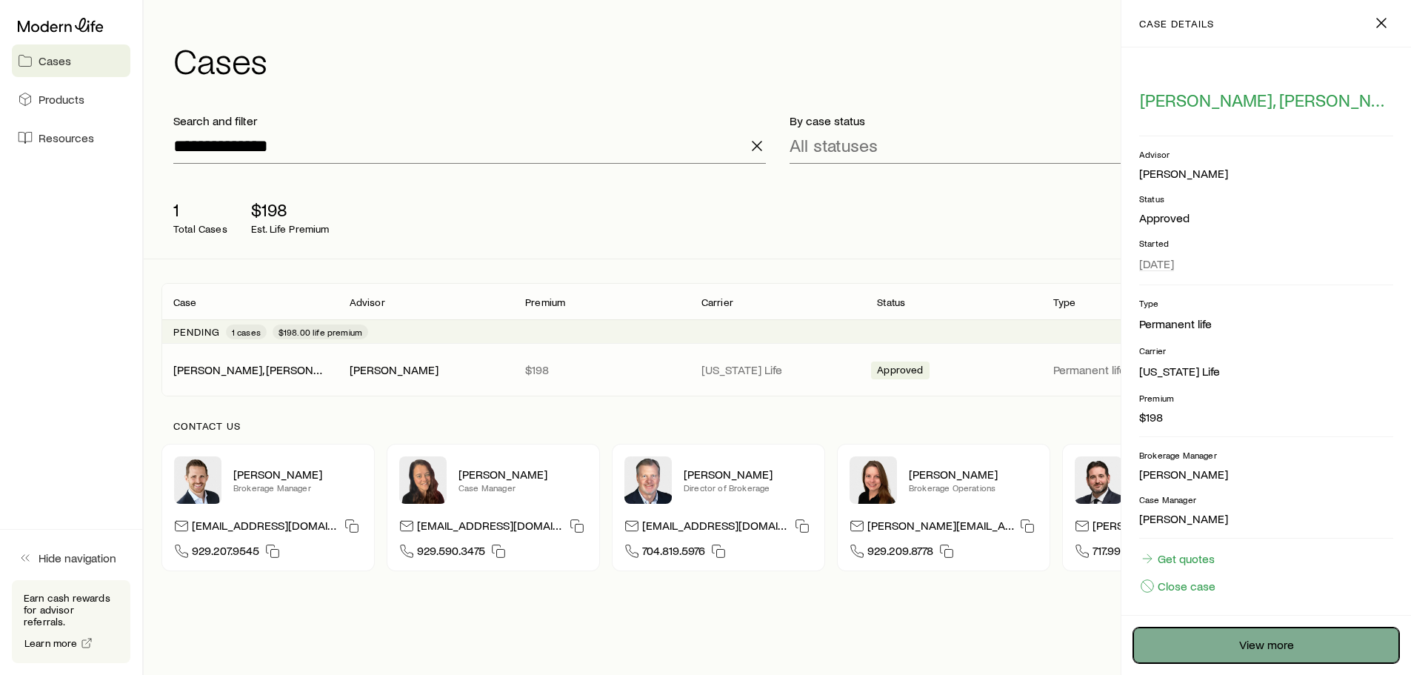
click at [1219, 636] on link "View more" at bounding box center [1266, 645] width 266 height 36
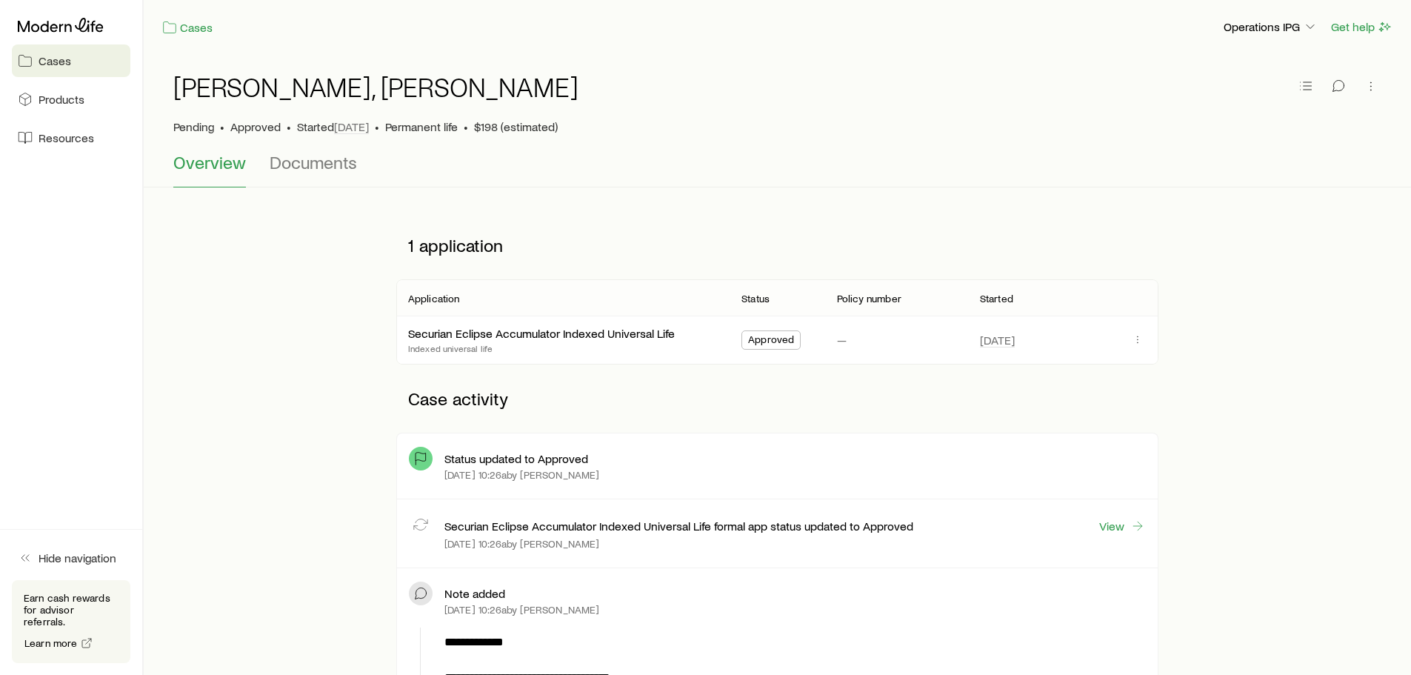
drag, startPoint x: 696, startPoint y: 334, endPoint x: 905, endPoint y: 334, distance: 208.2
click at [699, 333] on div "Securian Eclipse Accumulator Indexed Universal Life Indexed universal life" at bounding box center [563, 339] width 310 height 47
click at [1139, 338] on icon "button" at bounding box center [1138, 339] width 12 height 12
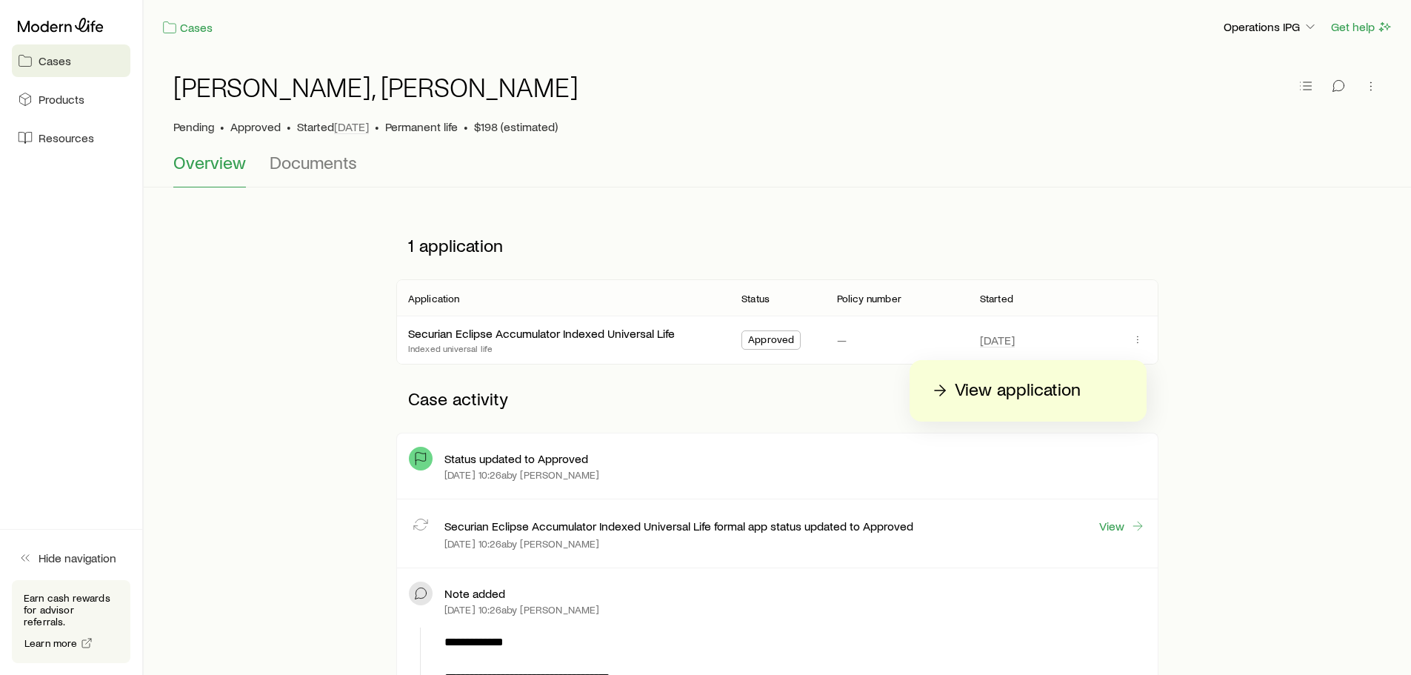
click at [1054, 389] on p "View application" at bounding box center [1018, 391] width 126 height 24
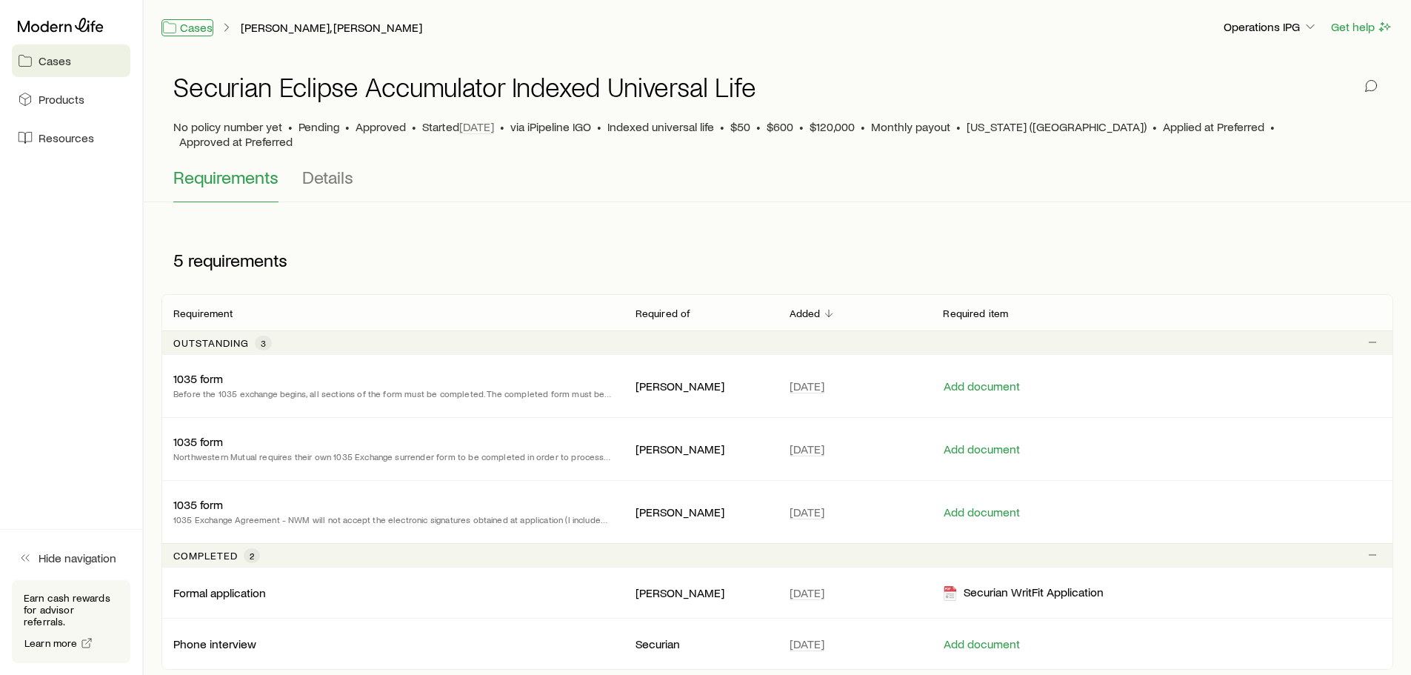
click at [187, 29] on link "Cases" at bounding box center [187, 27] width 52 height 17
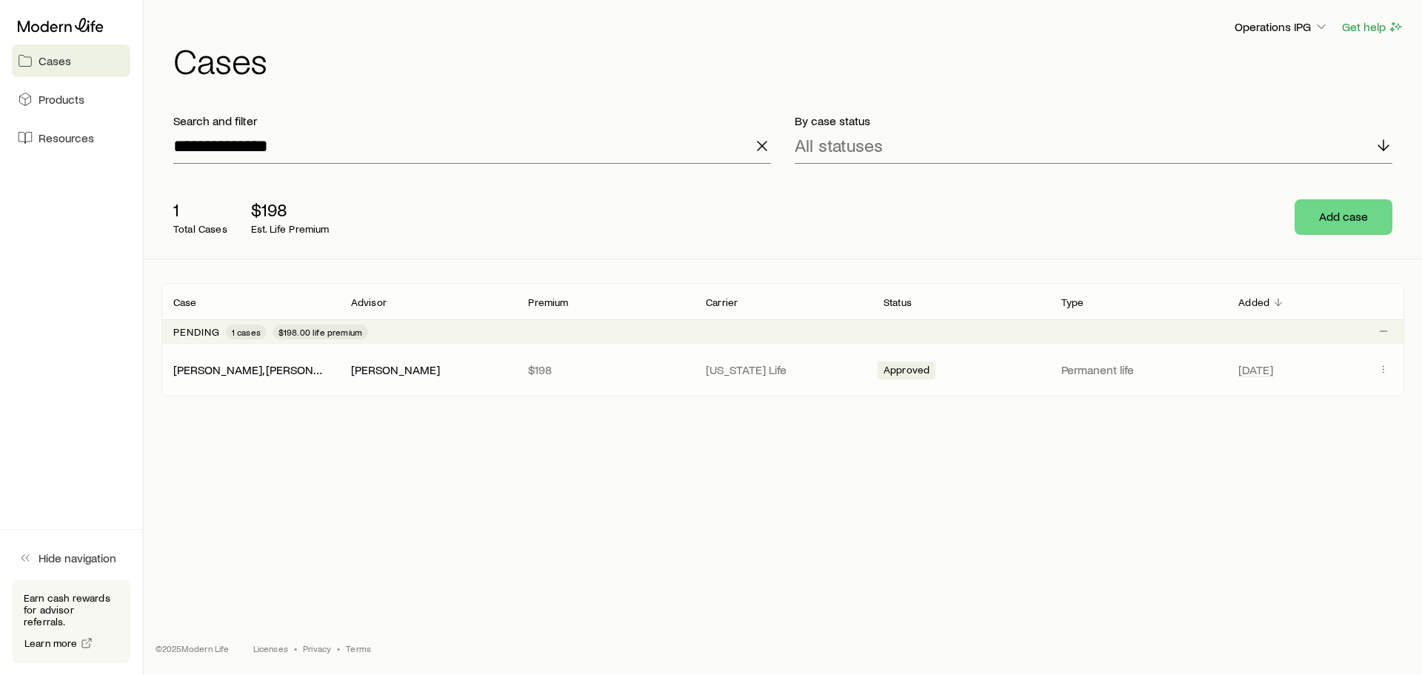
click at [423, 365] on div "[PERSON_NAME]" at bounding box center [428, 370] width 154 height 16
click at [567, 367] on p "$198" at bounding box center [605, 369] width 154 height 15
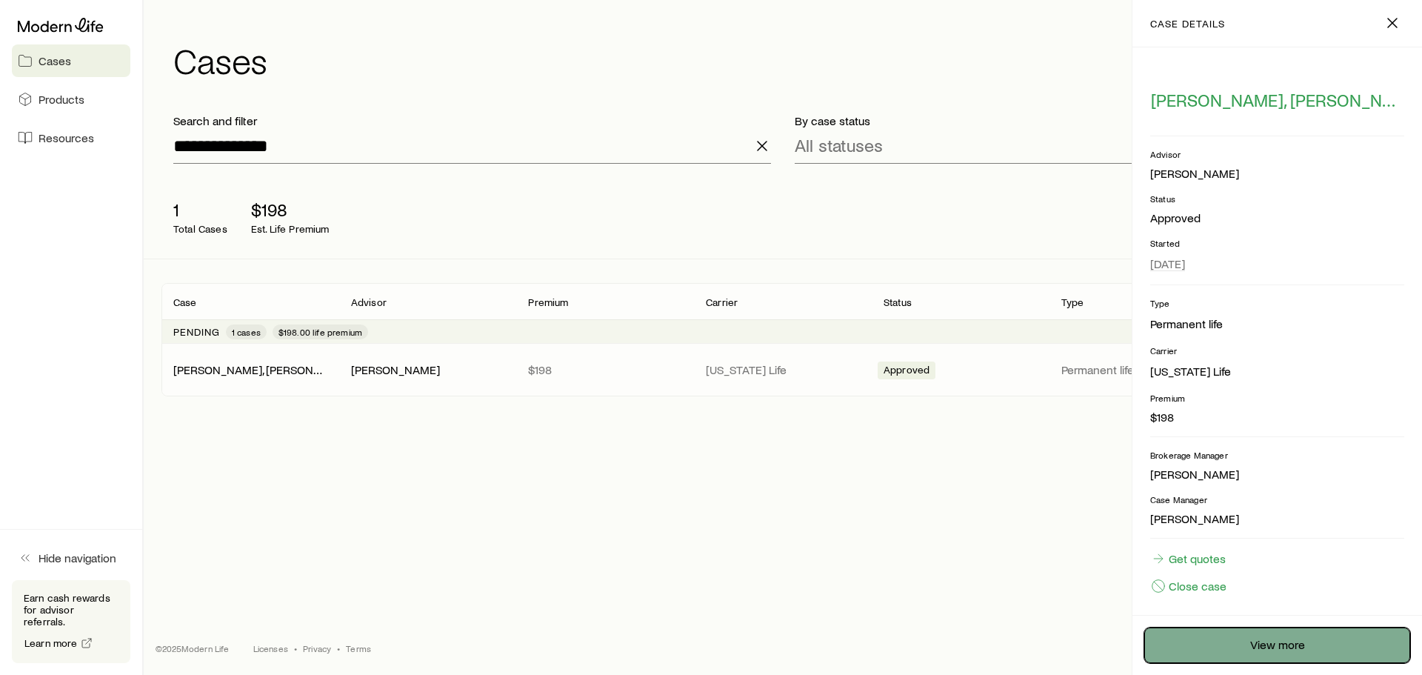
click at [1250, 638] on link "View more" at bounding box center [1278, 645] width 266 height 36
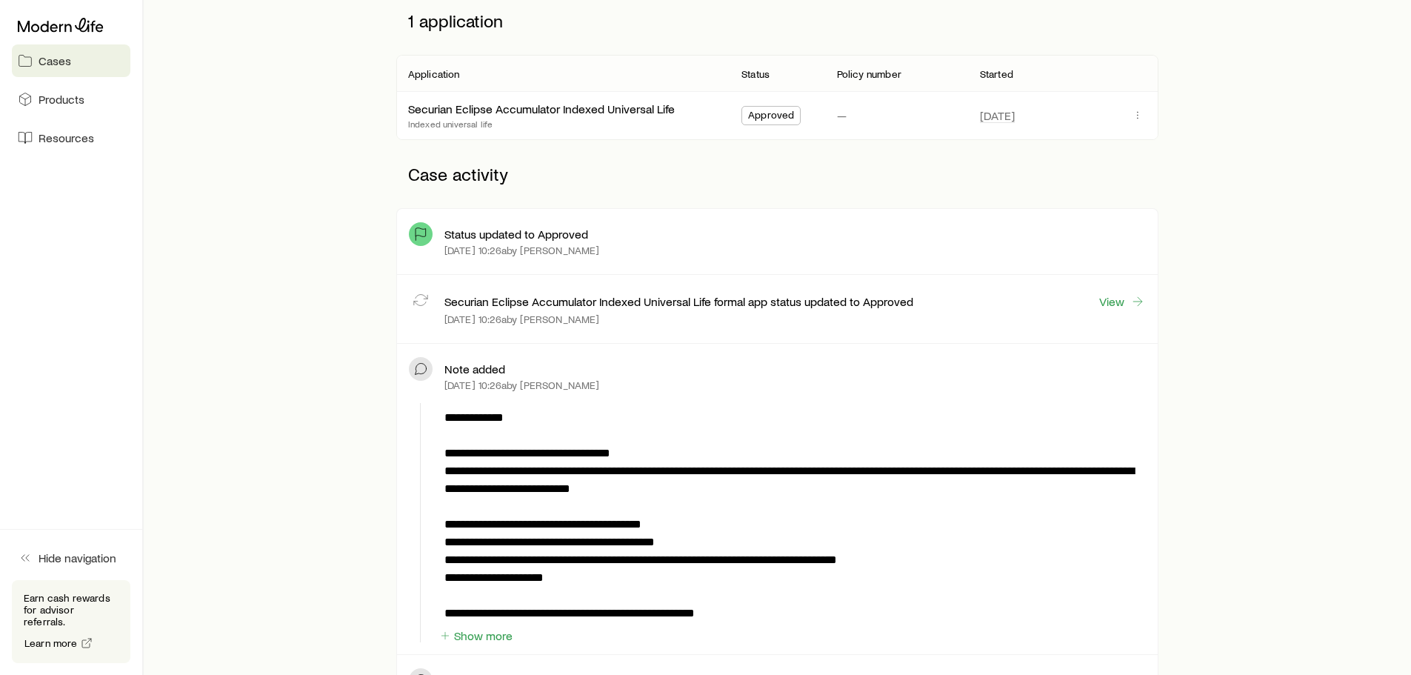
scroll to position [296, 0]
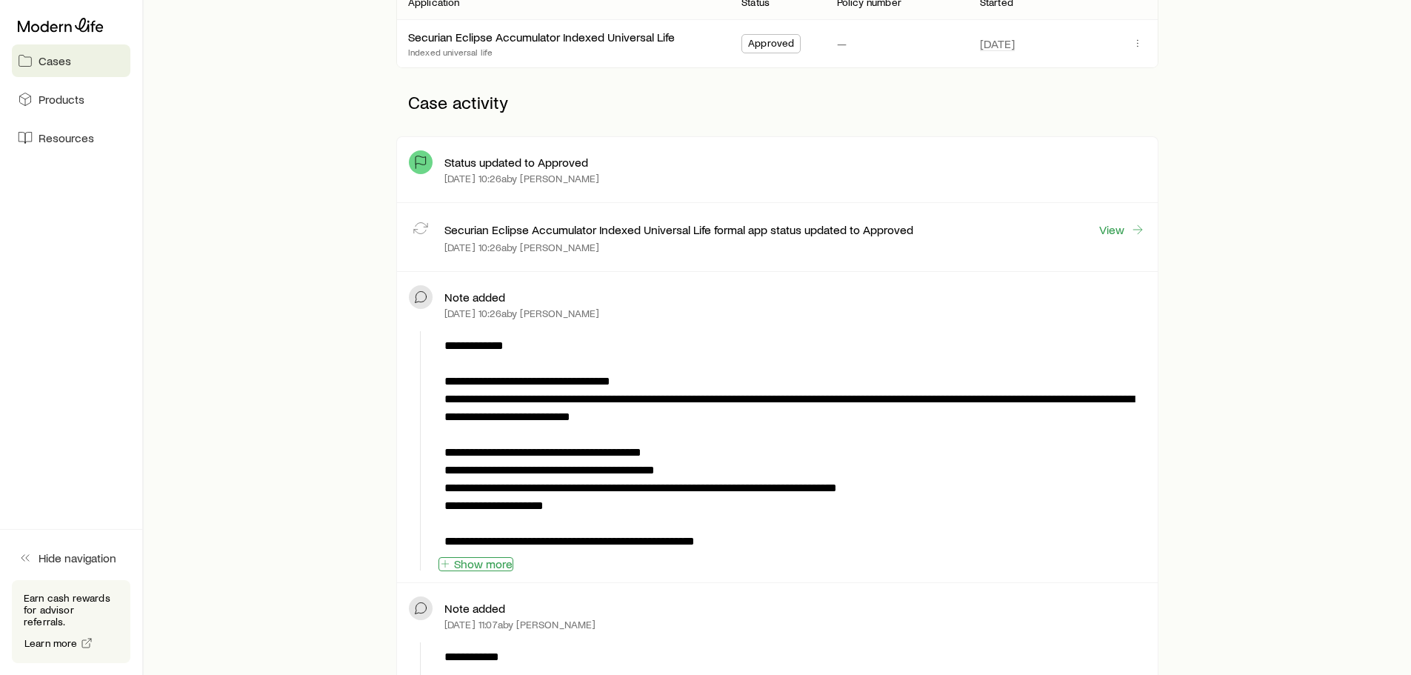
click at [497, 563] on button "Show more" at bounding box center [476, 564] width 75 height 14
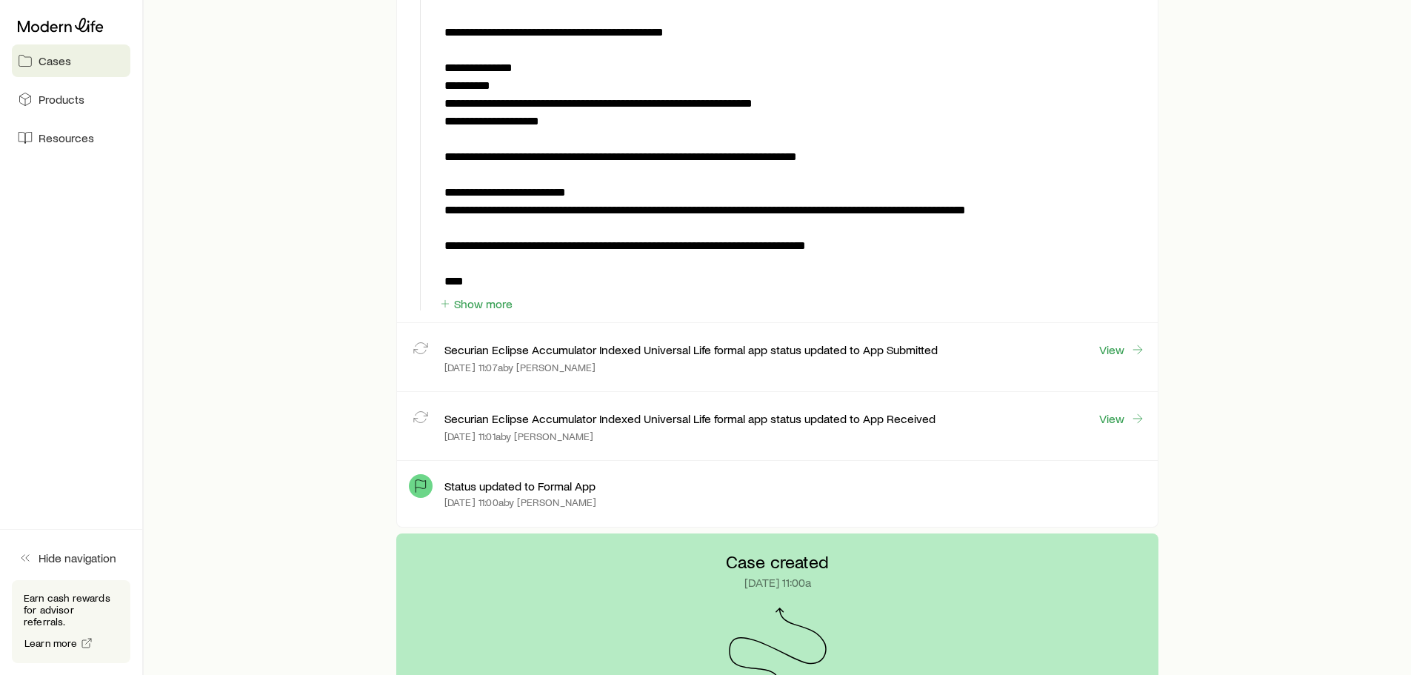
scroll to position [1185, 0]
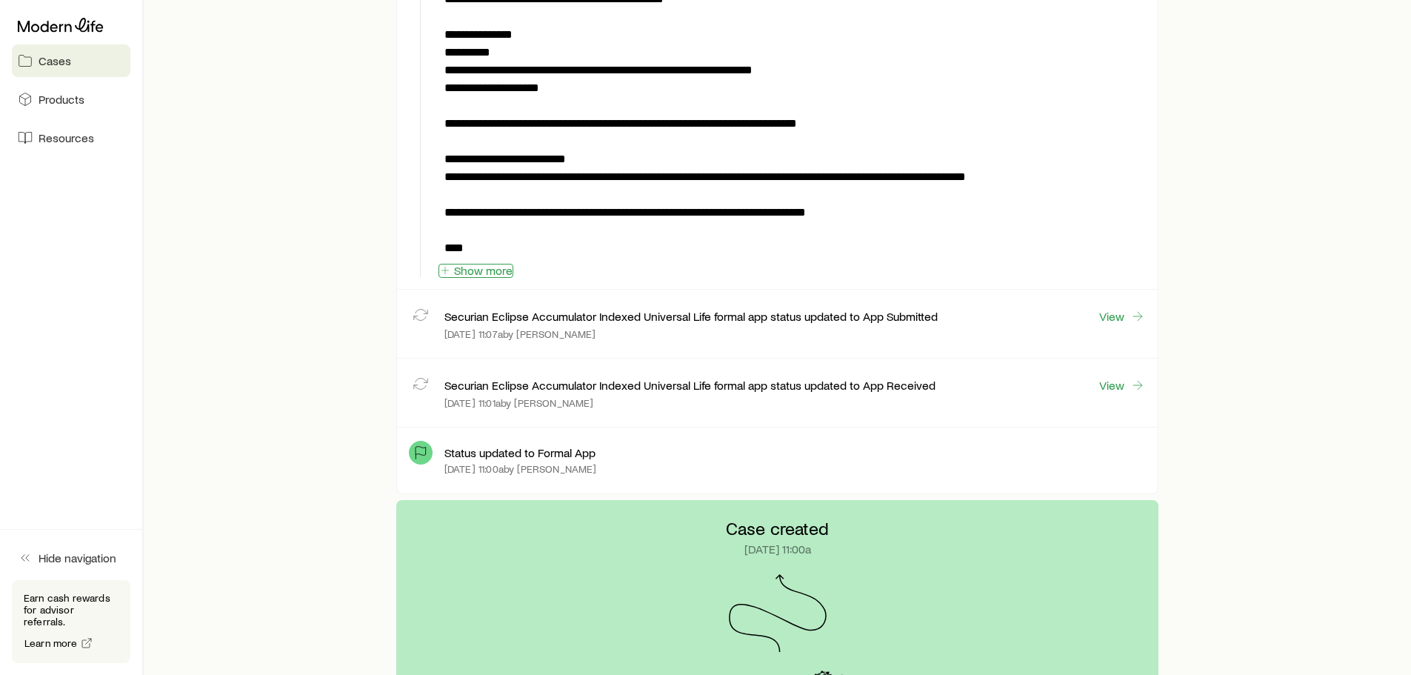
click at [493, 268] on button "Show more" at bounding box center [476, 271] width 75 height 14
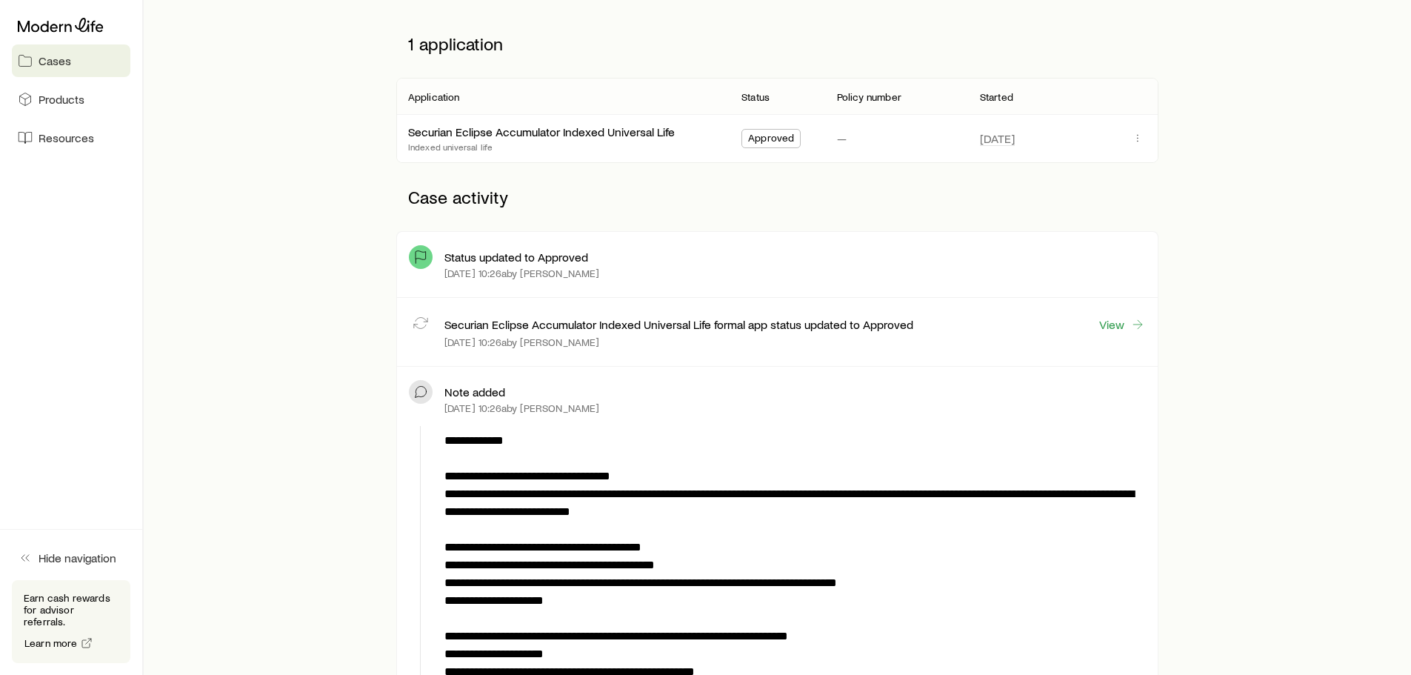
scroll to position [74, 0]
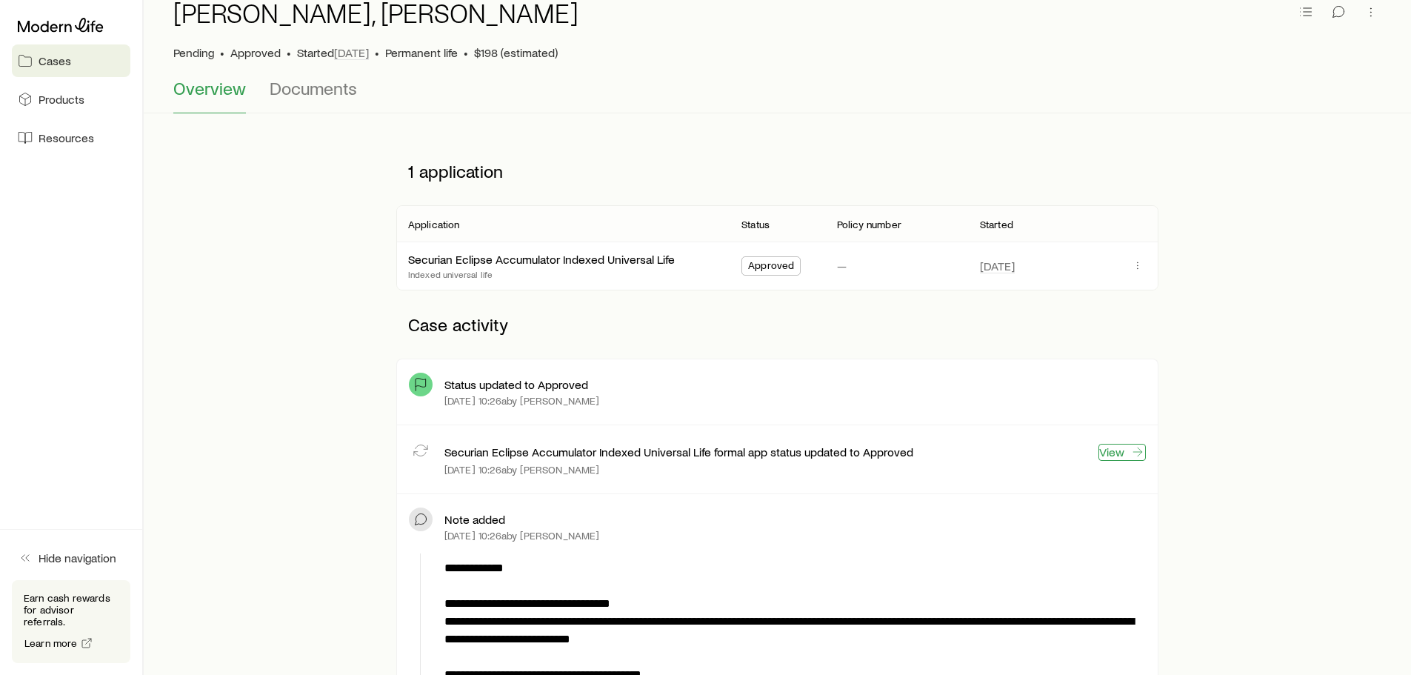
click at [1122, 452] on link "View" at bounding box center [1122, 452] width 47 height 17
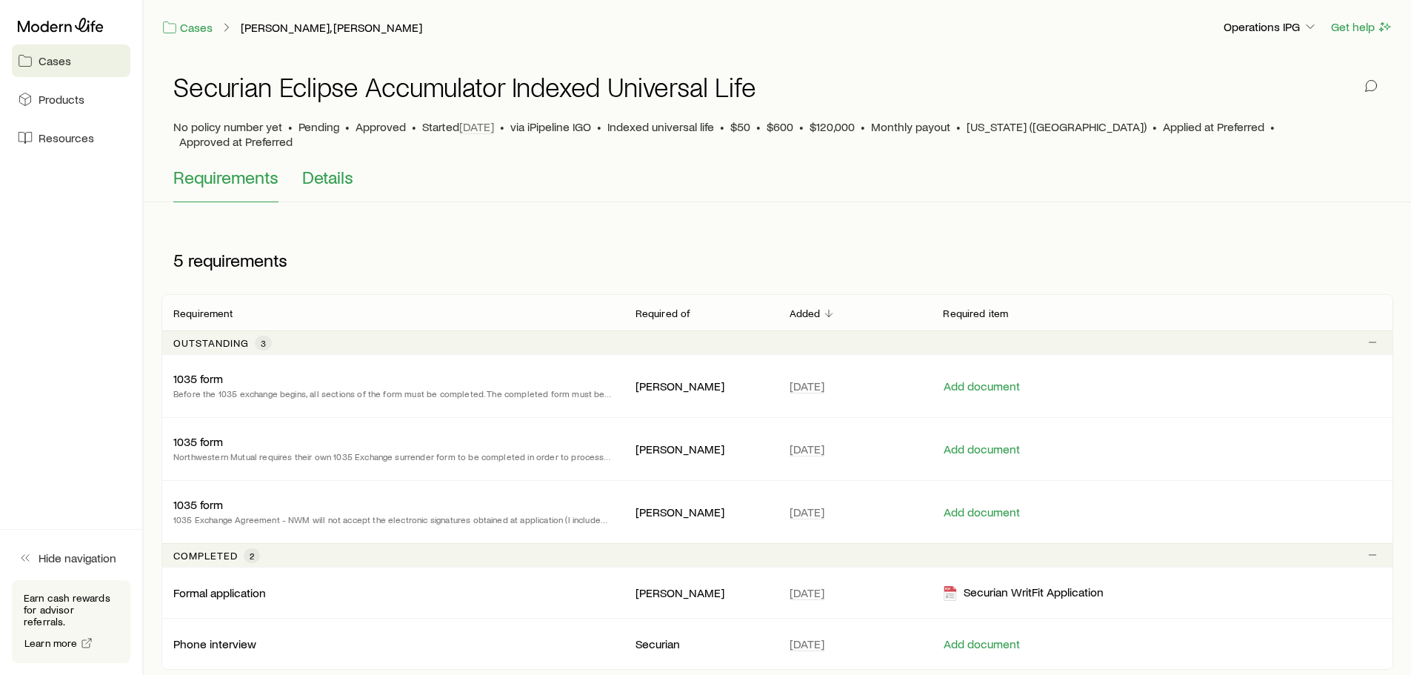
click at [334, 167] on span "Details" at bounding box center [327, 177] width 51 height 21
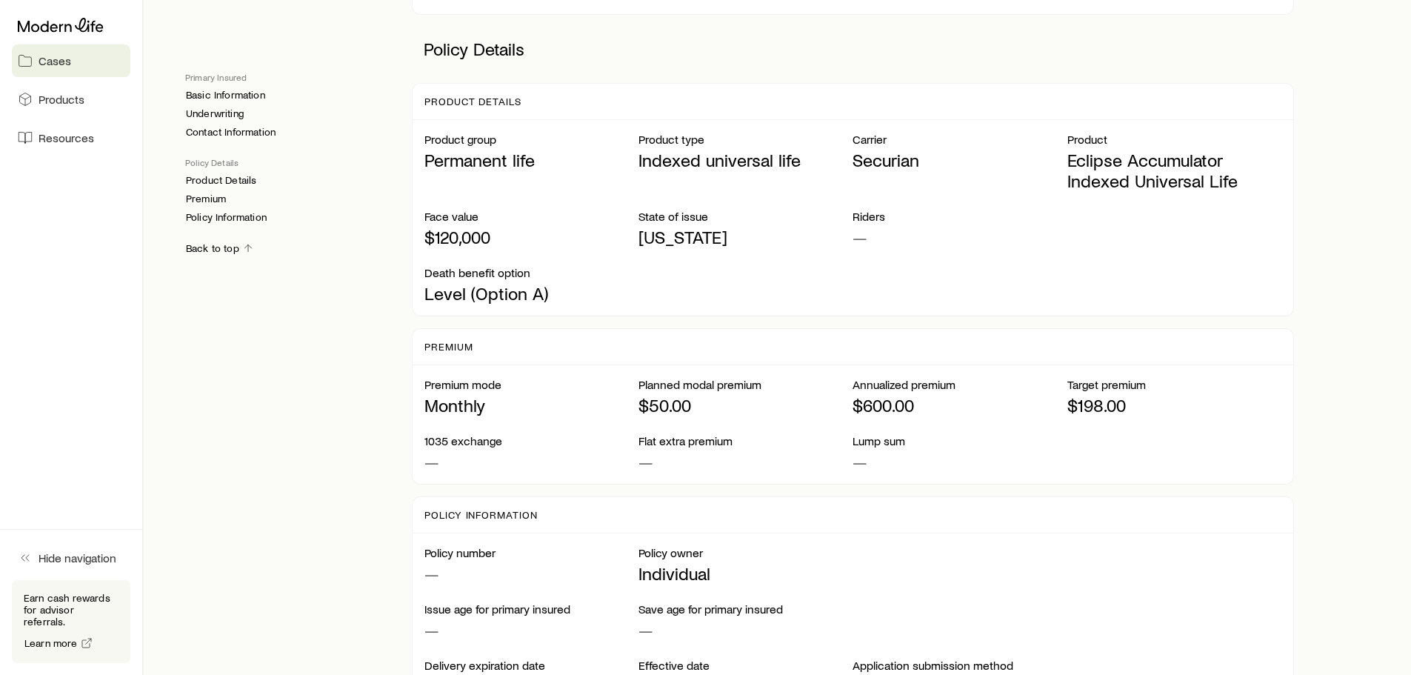
scroll to position [909, 0]
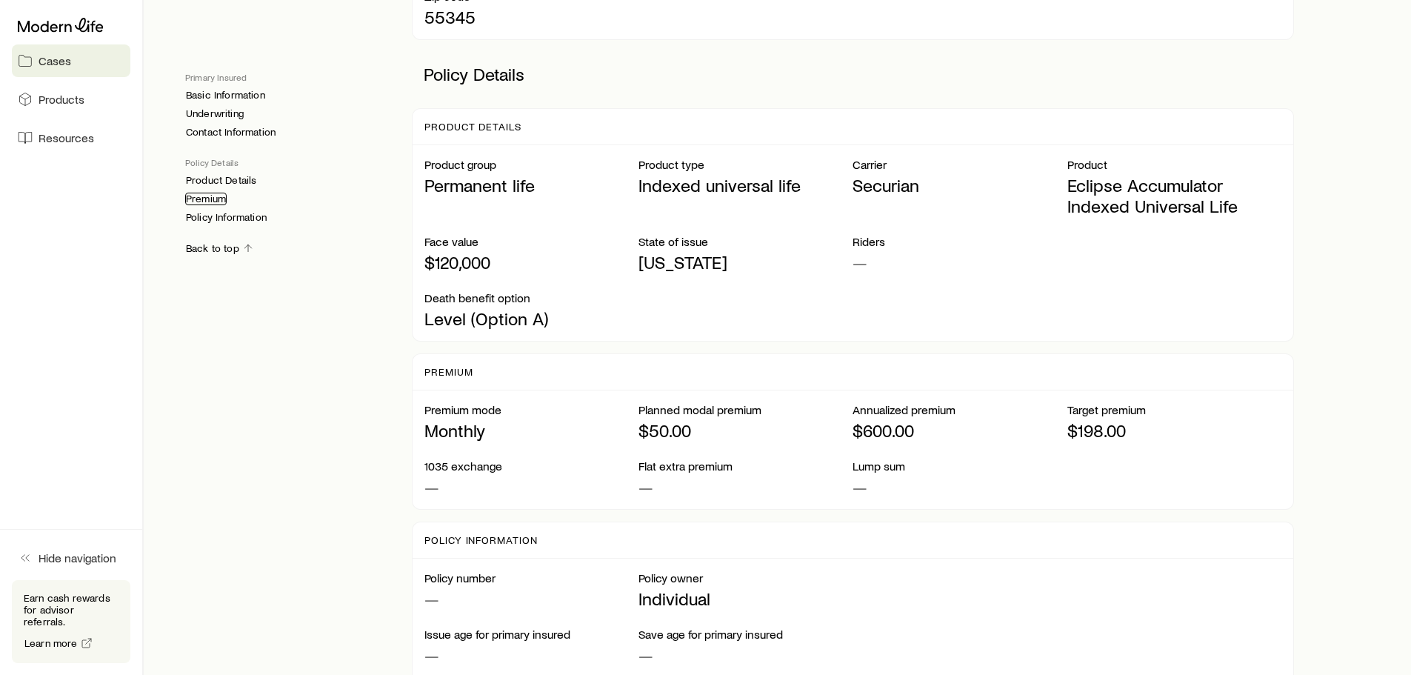
click at [208, 198] on link "Premium" at bounding box center [205, 199] width 41 height 13
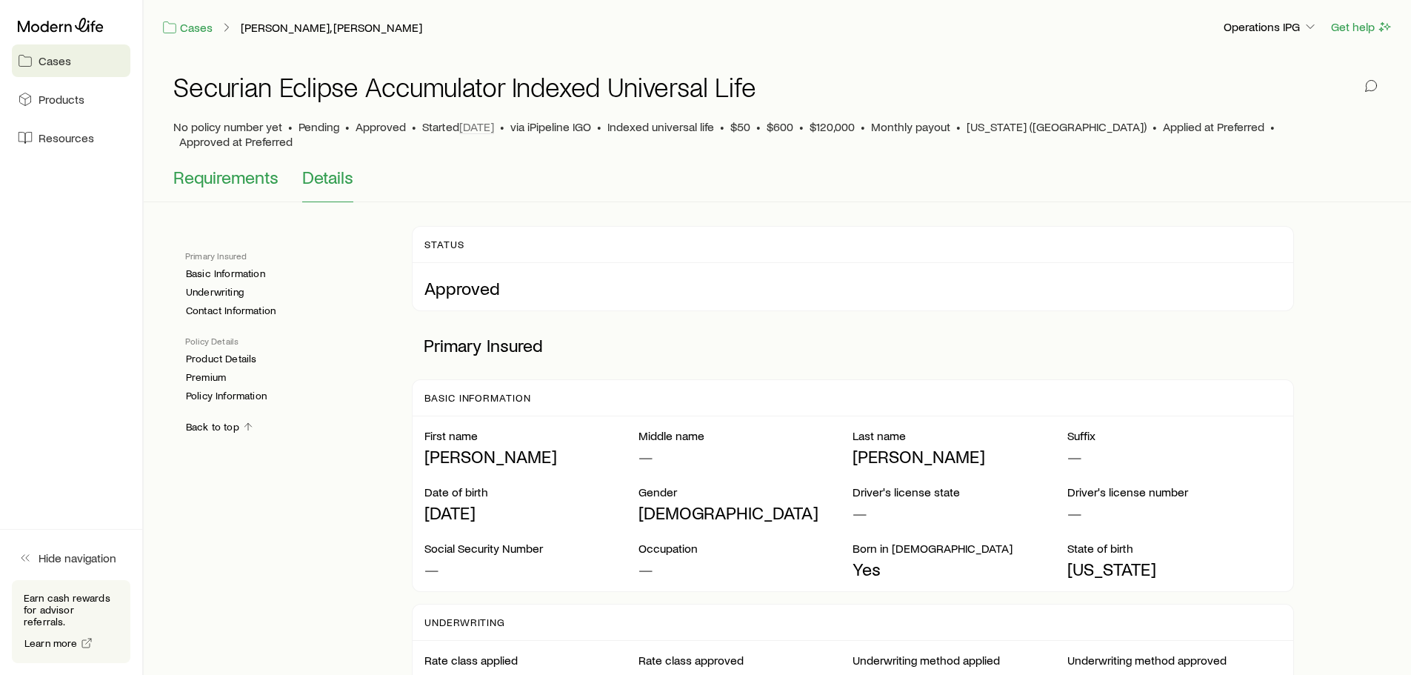
click at [252, 167] on span "Requirements" at bounding box center [225, 177] width 105 height 21
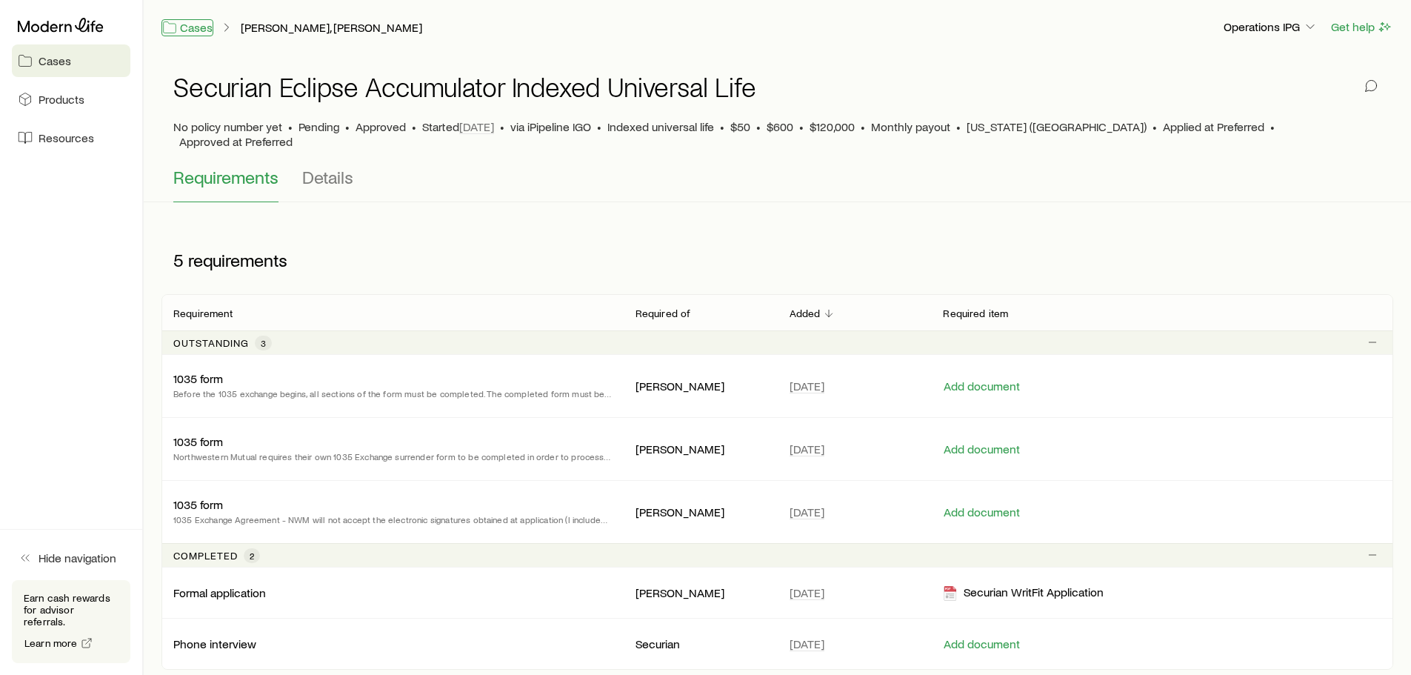
click at [199, 29] on link "Cases" at bounding box center [187, 27] width 52 height 17
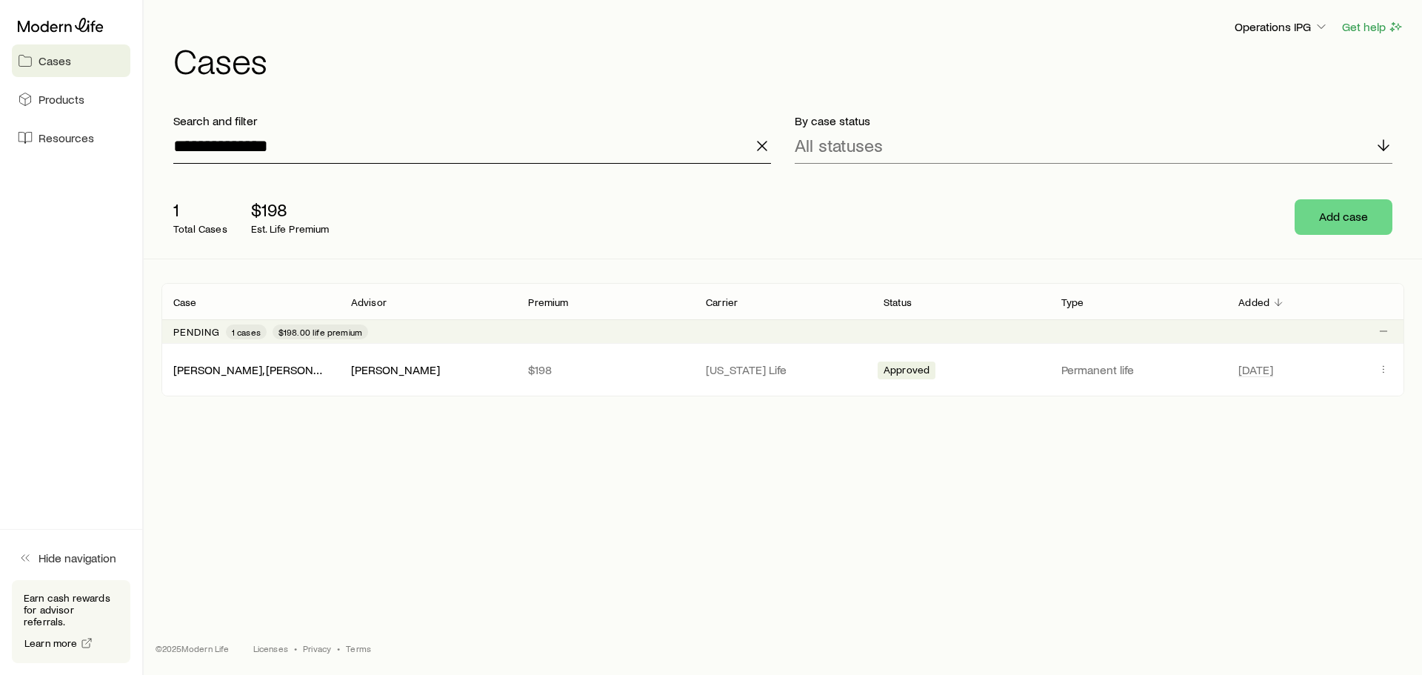
click at [364, 156] on input "**********" at bounding box center [472, 146] width 598 height 36
click at [554, 368] on p "$198" at bounding box center [605, 369] width 154 height 15
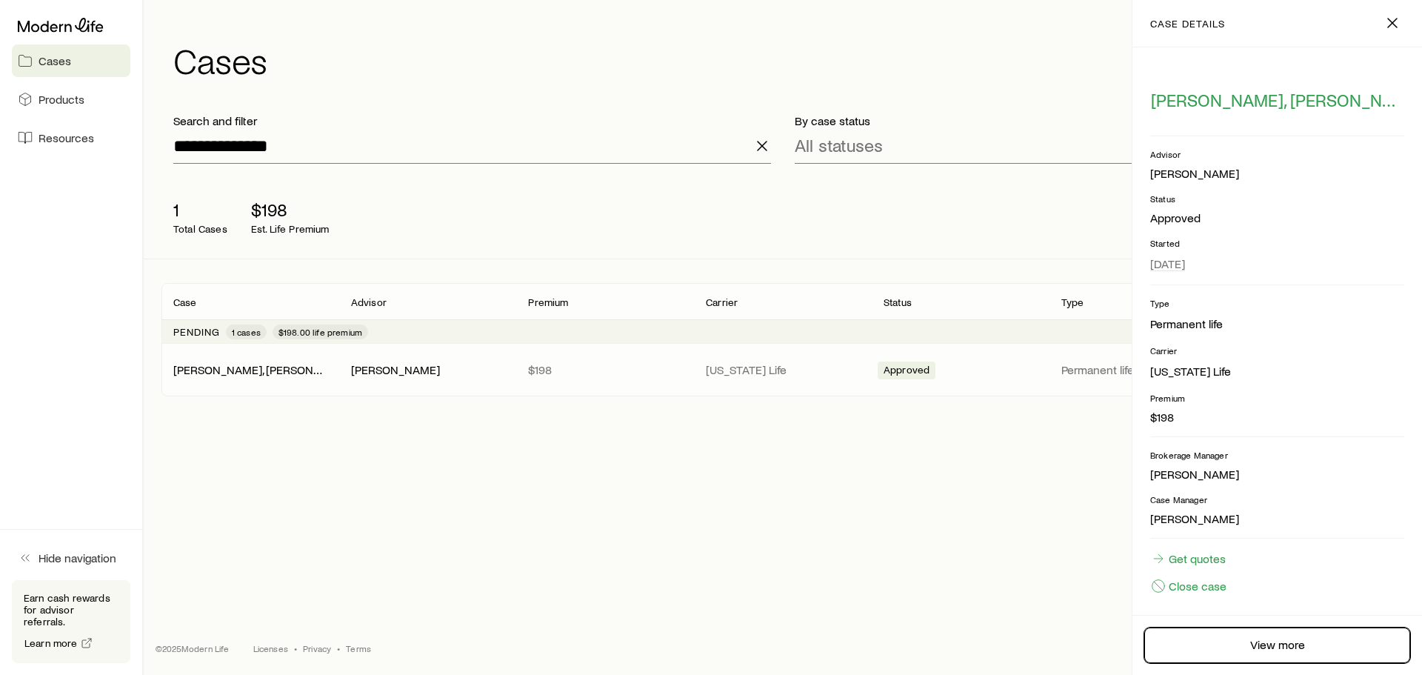
click at [1275, 641] on link "View more" at bounding box center [1278, 645] width 266 height 36
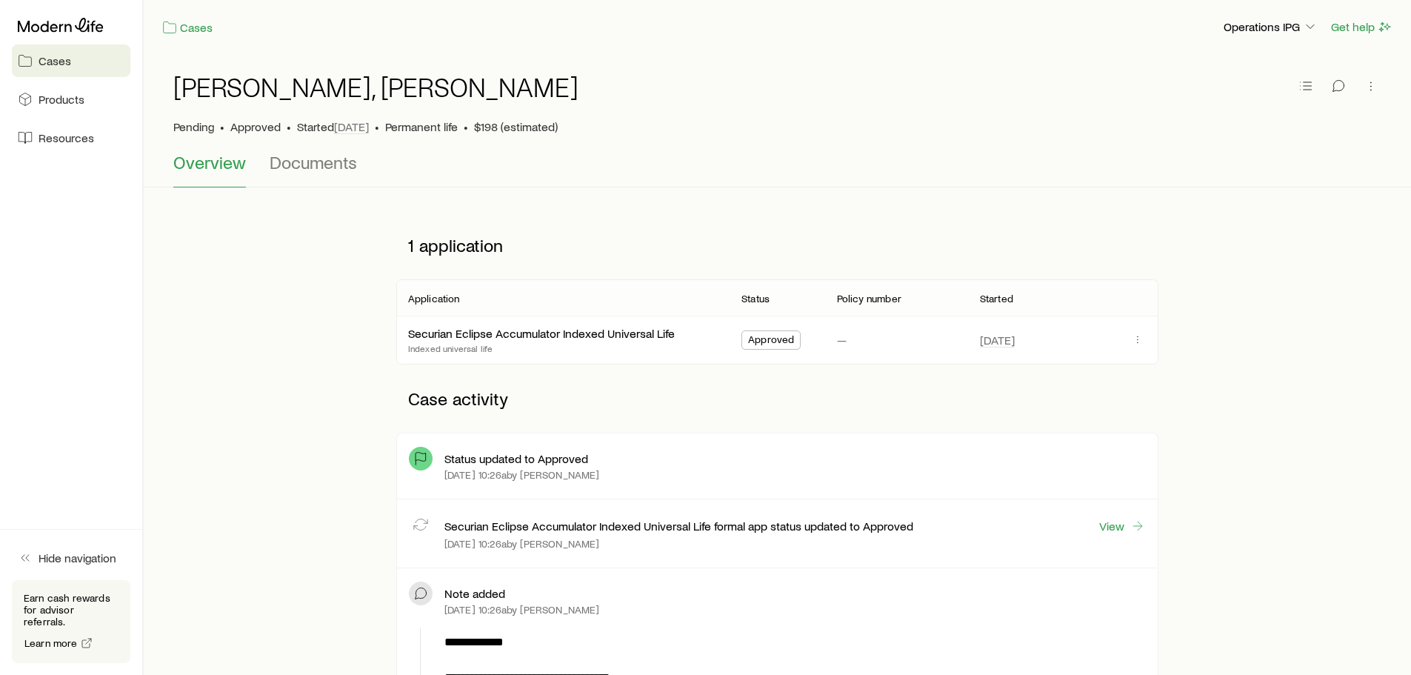
click at [700, 339] on div "Securian Eclipse Accumulator Indexed Universal Life Indexed universal life" at bounding box center [563, 339] width 310 height 47
click at [1139, 343] on icon "button" at bounding box center [1138, 339] width 12 height 12
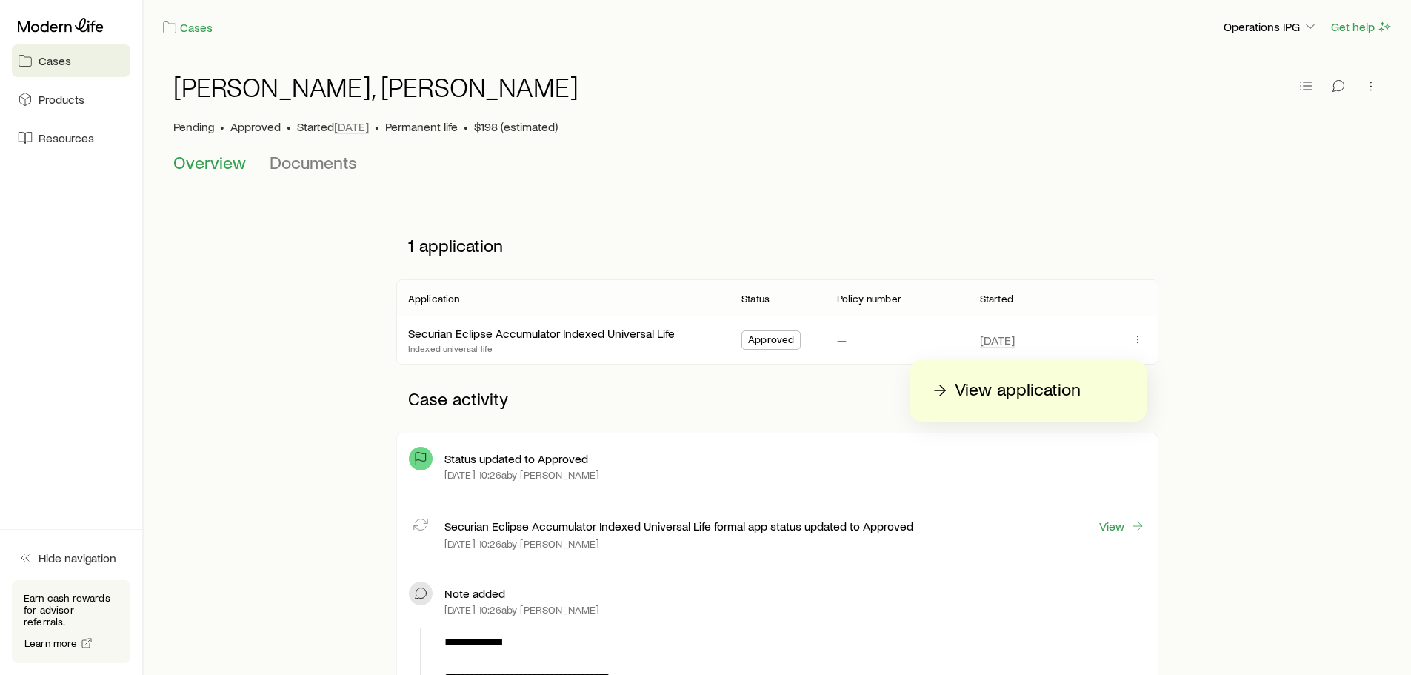
click at [992, 392] on p "View application" at bounding box center [1018, 391] width 126 height 24
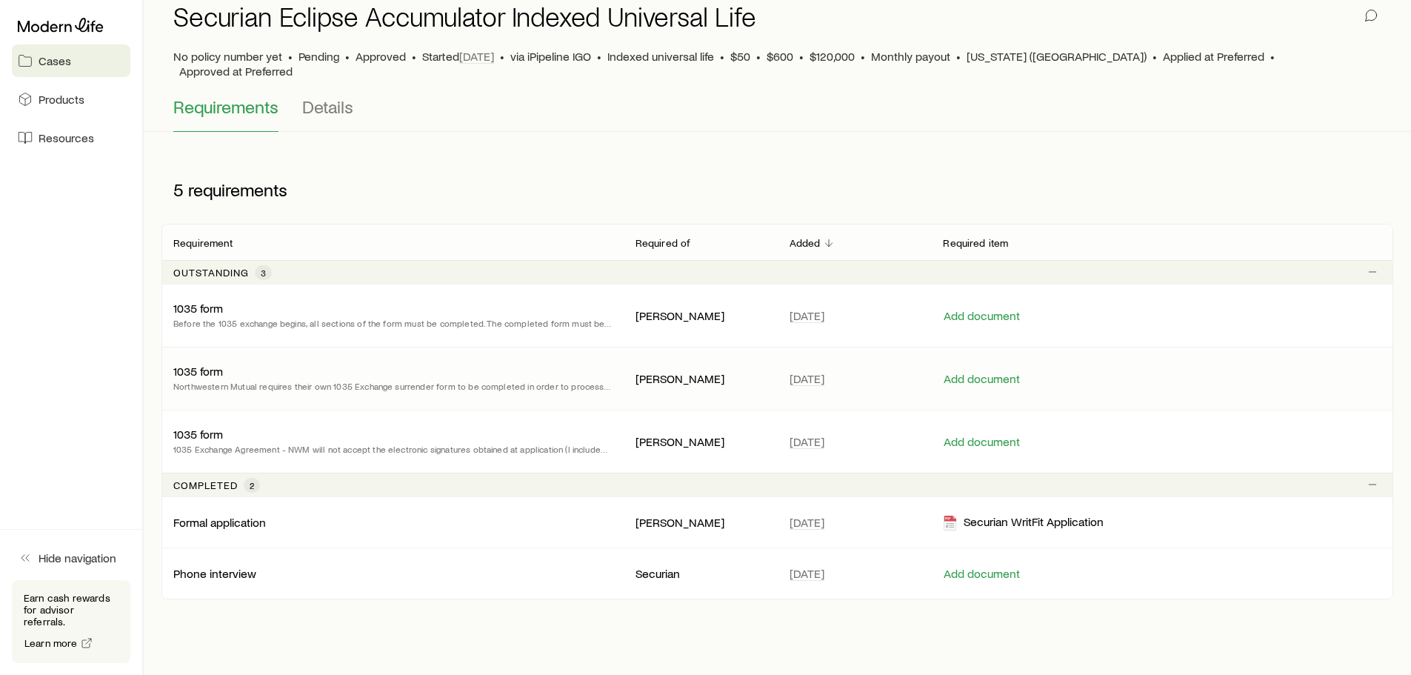
scroll to position [74, 0]
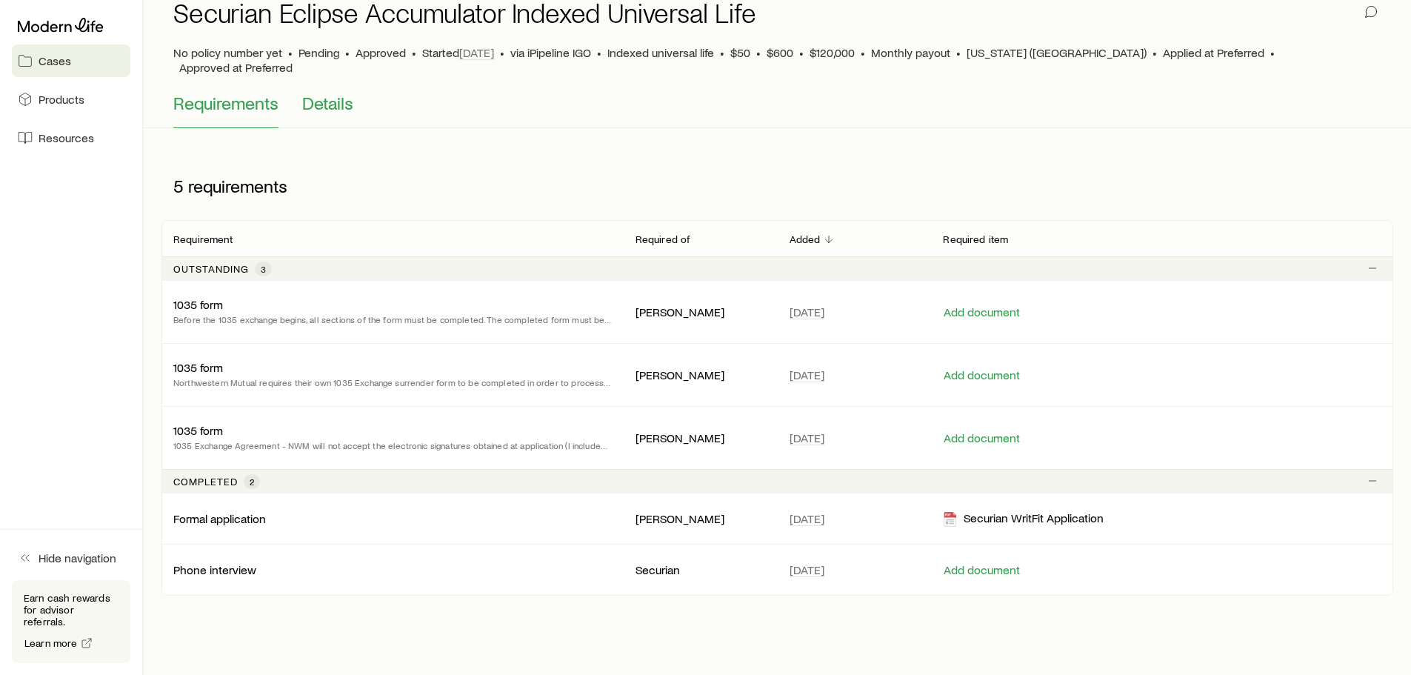
click at [328, 93] on span "Details" at bounding box center [327, 103] width 51 height 21
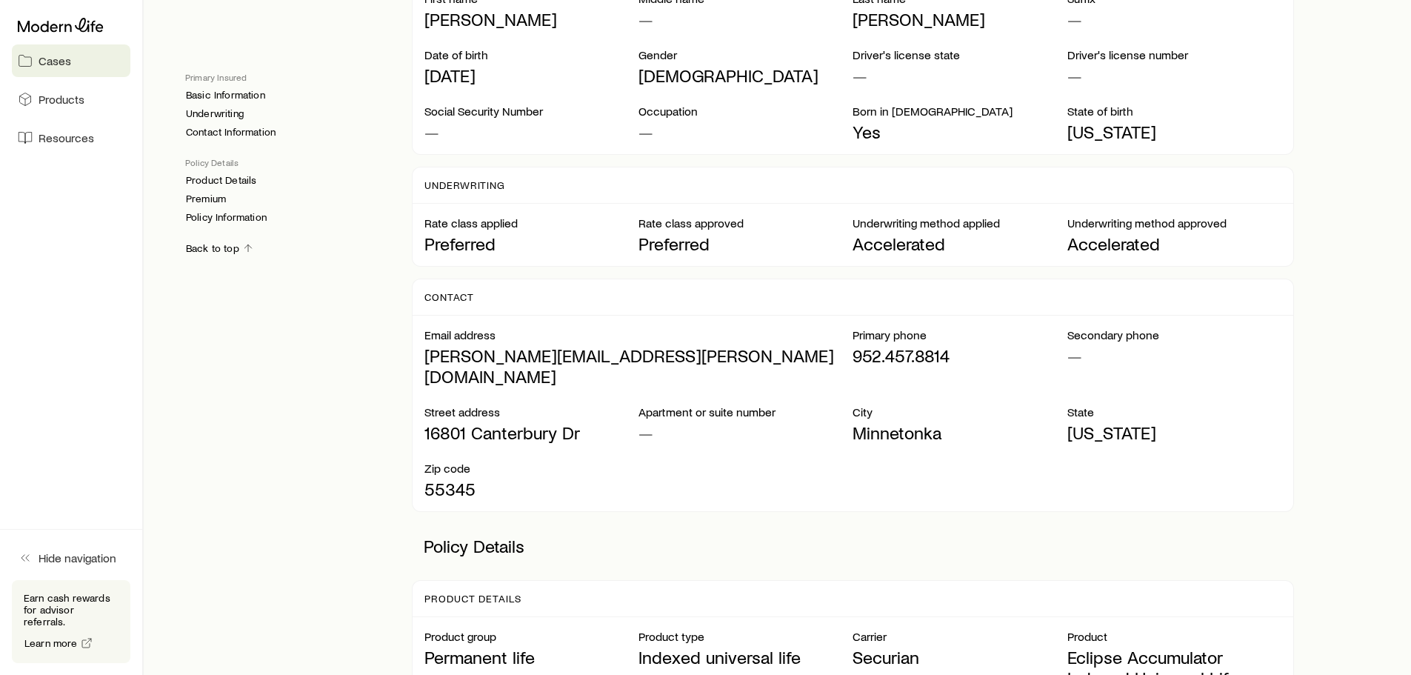
scroll to position [444, 0]
